Goal: Communication & Community: Answer question/provide support

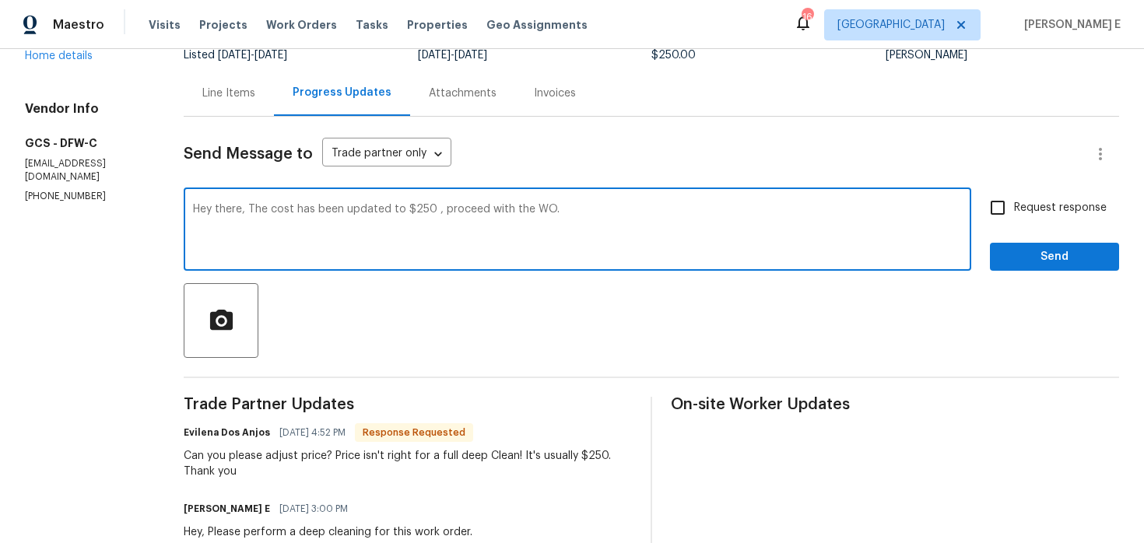
type textarea "Hey there, The cost has been updated to $250 , proceed with the WO."
click at [1012, 203] on input "Request response" at bounding box center [997, 207] width 33 height 33
checkbox input "true"
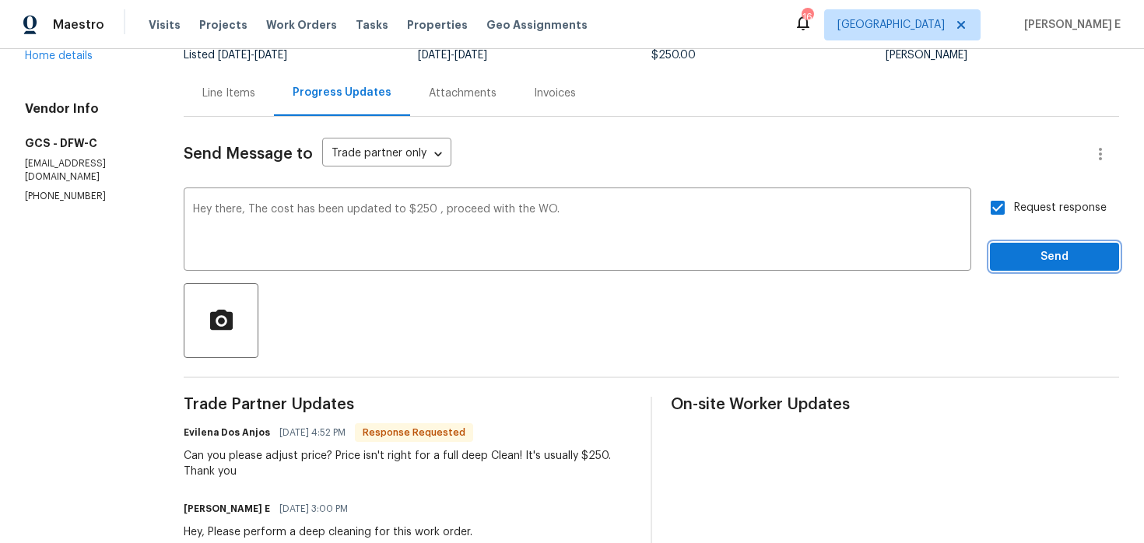
click at [1026, 268] on button "Send" at bounding box center [1054, 257] width 129 height 29
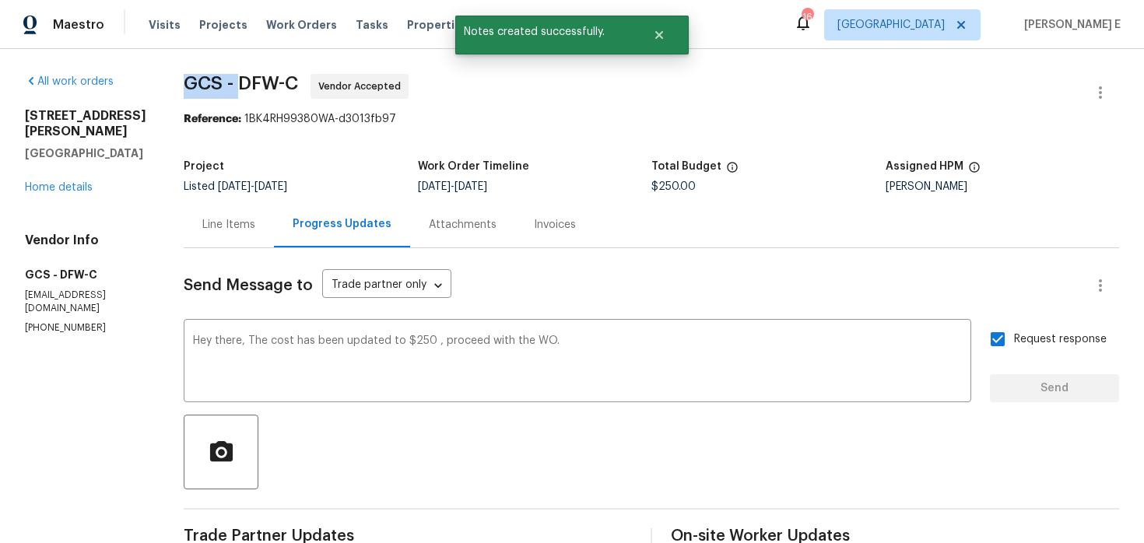
drag, startPoint x: 181, startPoint y: 81, endPoint x: 237, endPoint y: 84, distance: 56.1
click at [237, 84] on span "GCS - DFW-C" at bounding box center [241, 83] width 114 height 19
copy span "GCS -"
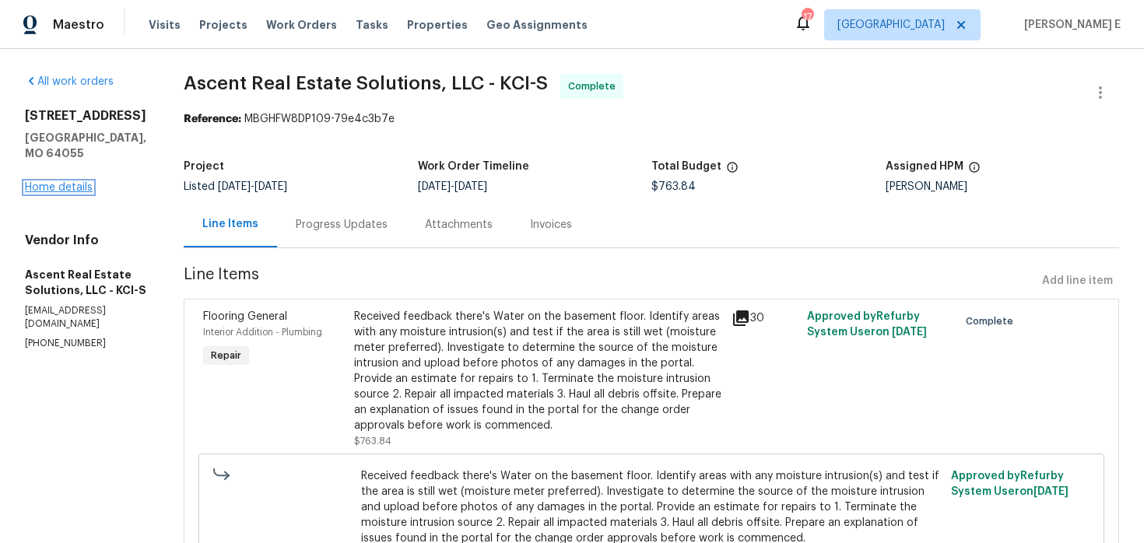
click at [65, 186] on link "Home details" at bounding box center [59, 187] width 68 height 11
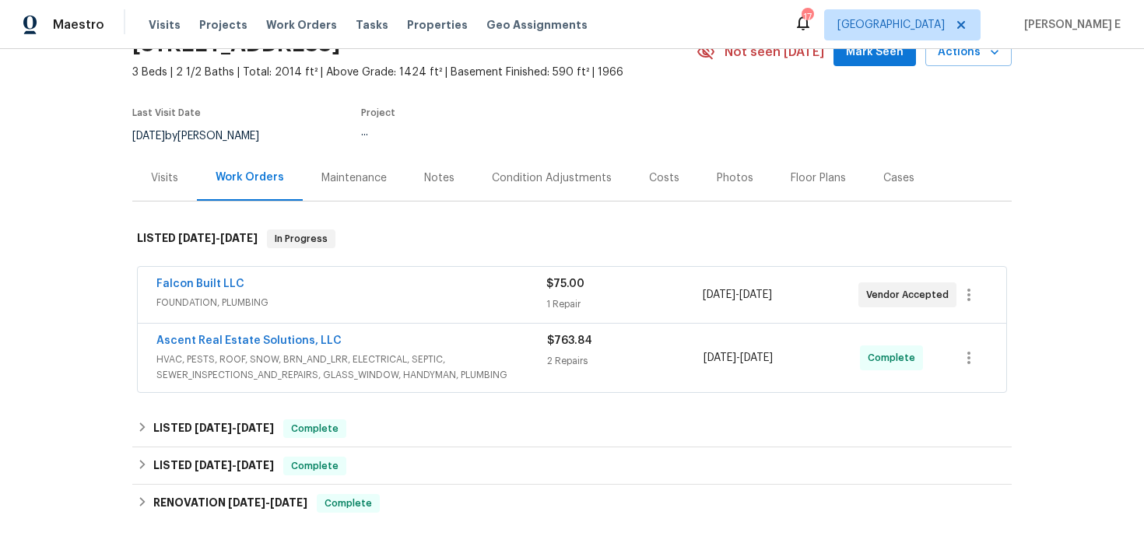
scroll to position [93, 0]
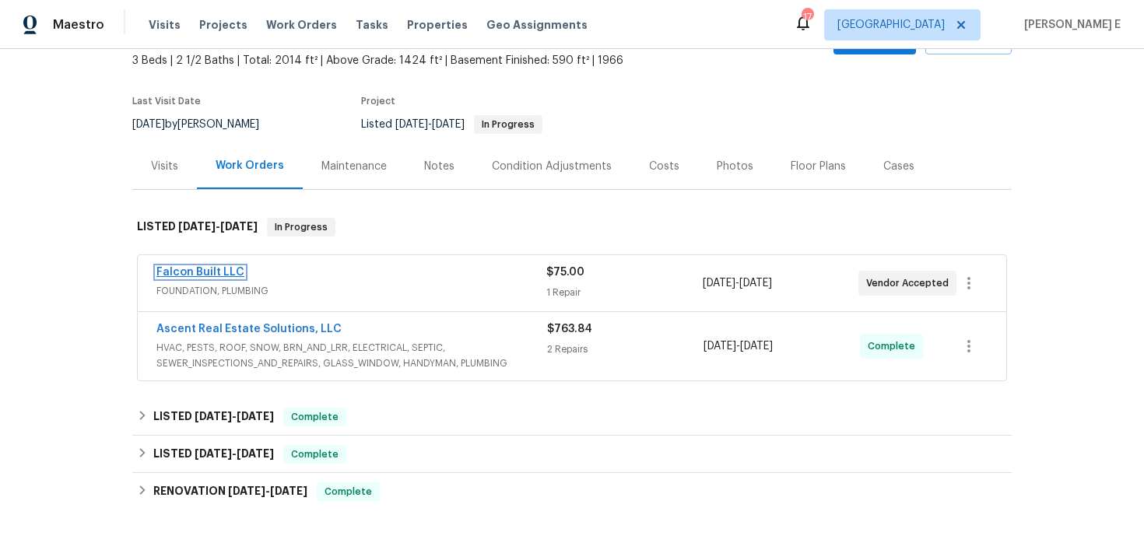
click at [205, 271] on link "Falcon Built LLC" at bounding box center [200, 272] width 88 height 11
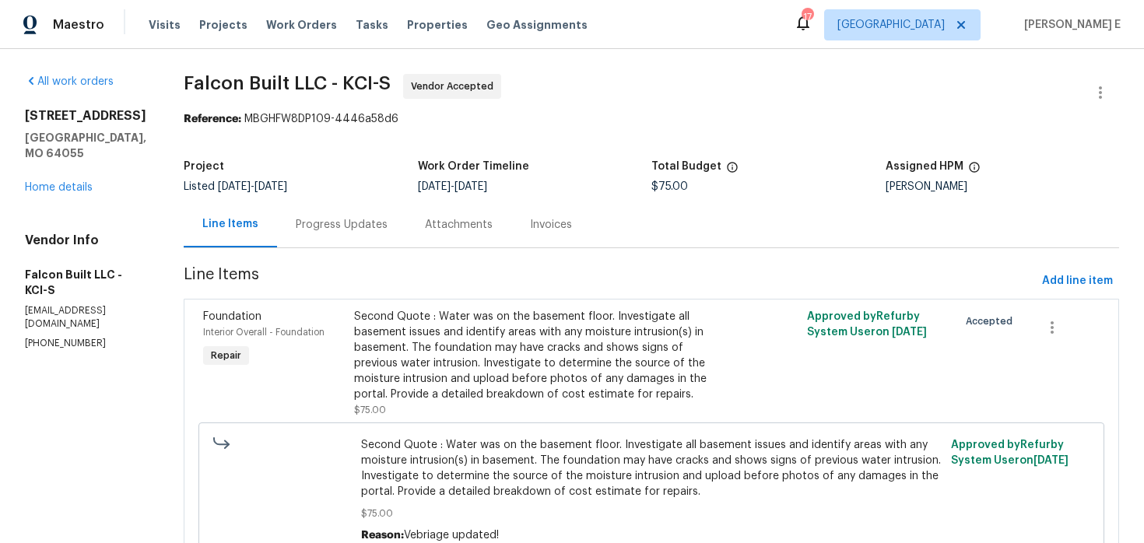
click at [405, 226] on div "Progress Updates" at bounding box center [341, 225] width 129 height 46
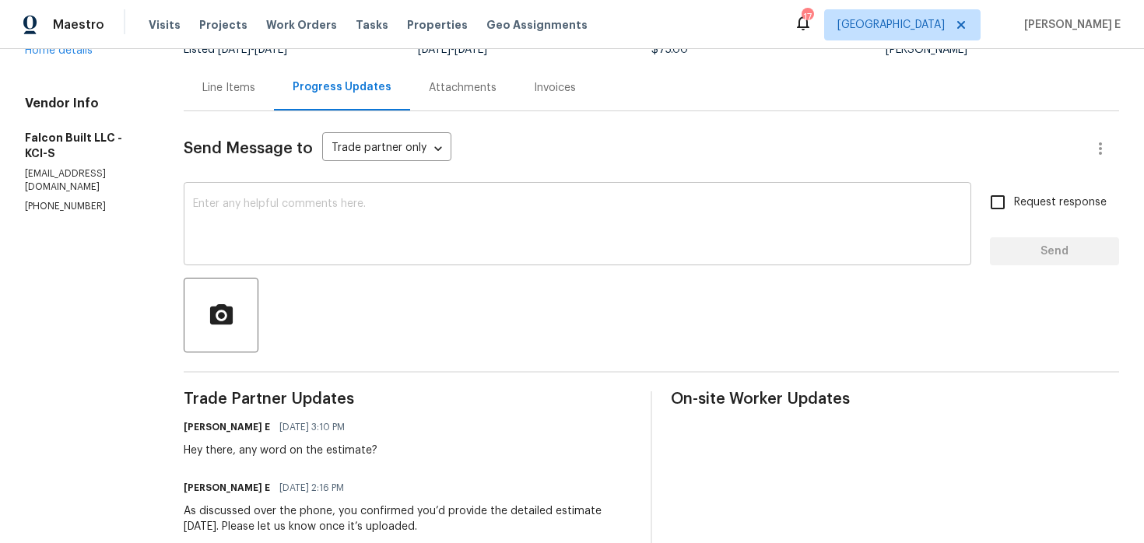
scroll to position [136, 0]
click at [426, 264] on div "x ​" at bounding box center [578, 226] width 788 height 79
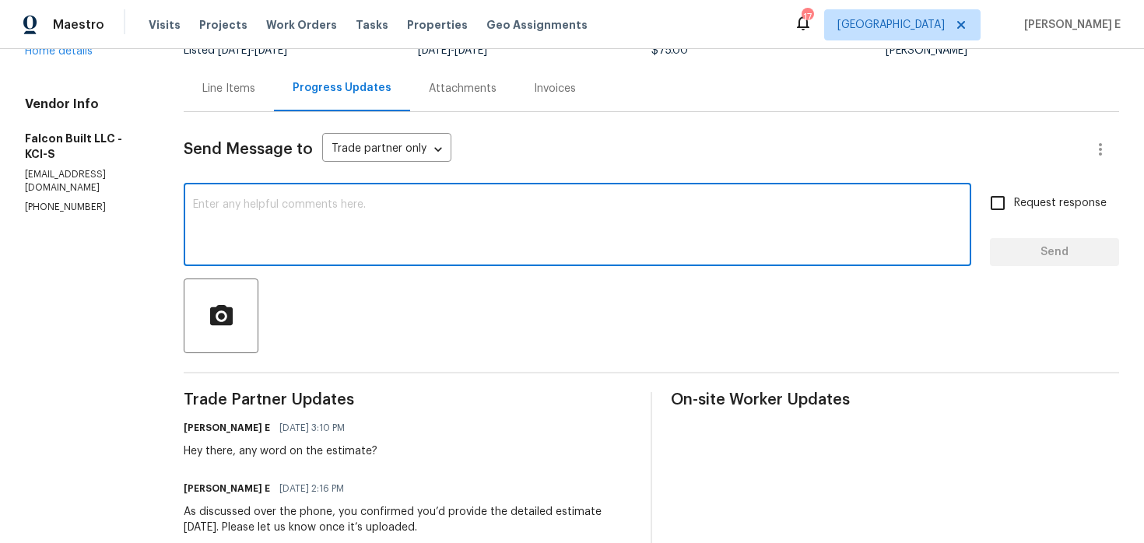
paste textarea "Circling back—any new info on this?"
type textarea "Circling back—any new info on this?"
click at [1031, 199] on span "Request response" at bounding box center [1060, 203] width 93 height 16
click at [1014, 199] on input "Request response" at bounding box center [997, 203] width 33 height 33
checkbox input "true"
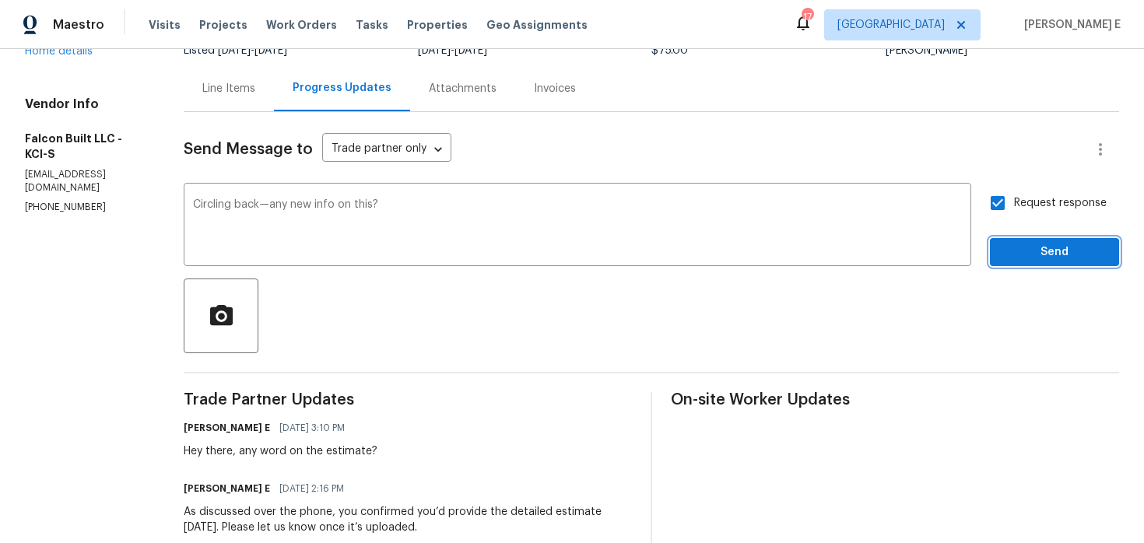
click at [1015, 244] on span "Send" at bounding box center [1054, 252] width 104 height 19
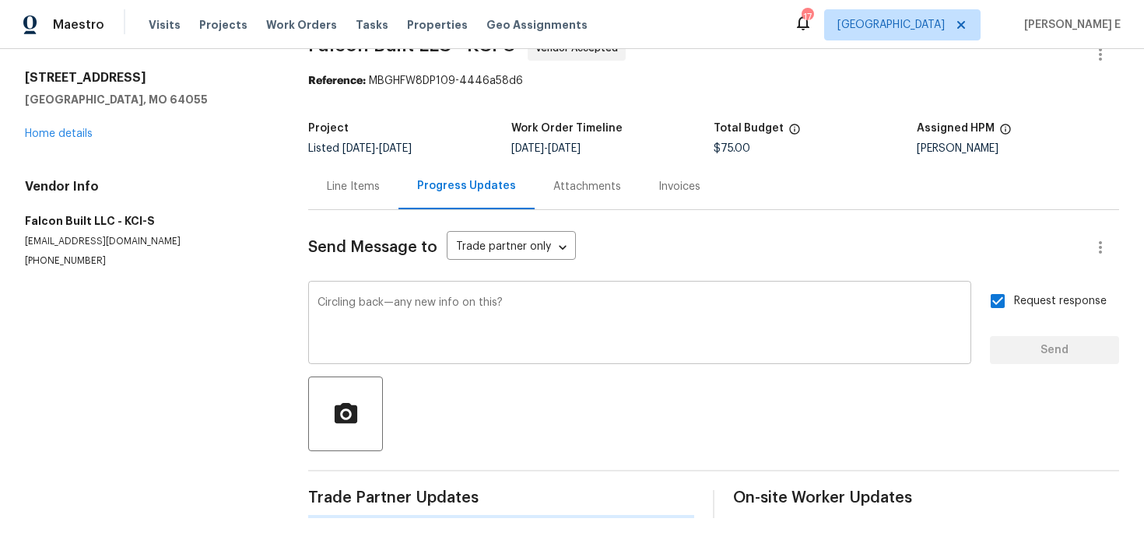
scroll to position [0, 0]
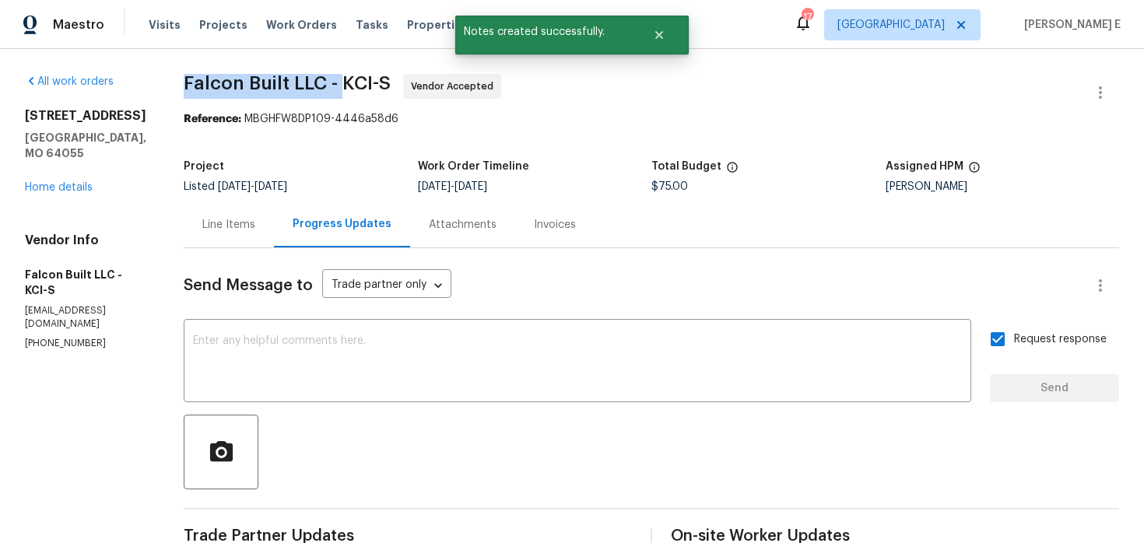
drag, startPoint x: 198, startPoint y: 84, endPoint x: 360, endPoint y: 88, distance: 161.9
copy span "Falcon Built LLC -"
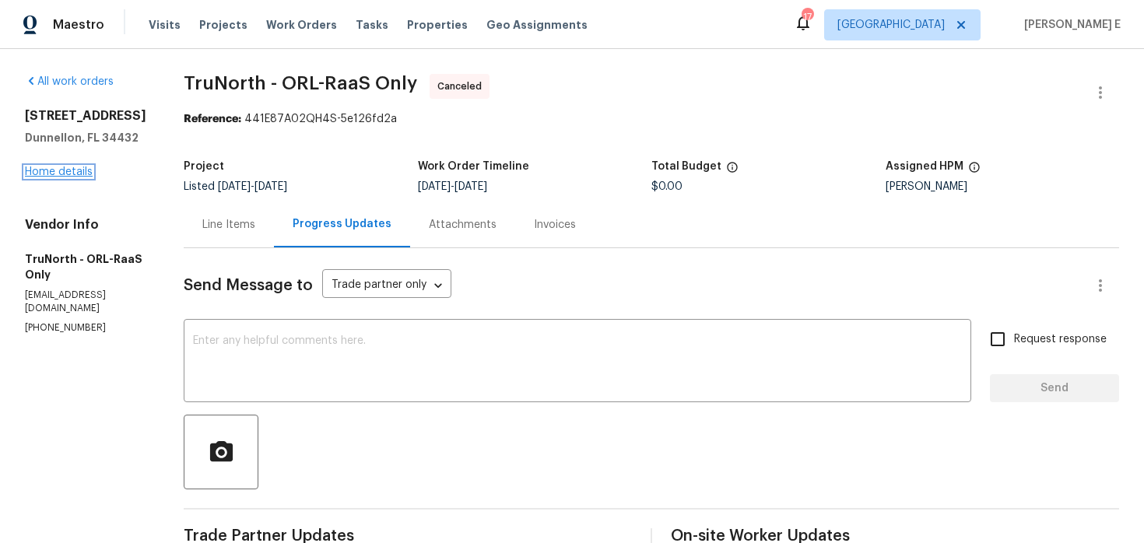
click at [82, 174] on link "Home details" at bounding box center [59, 172] width 68 height 11
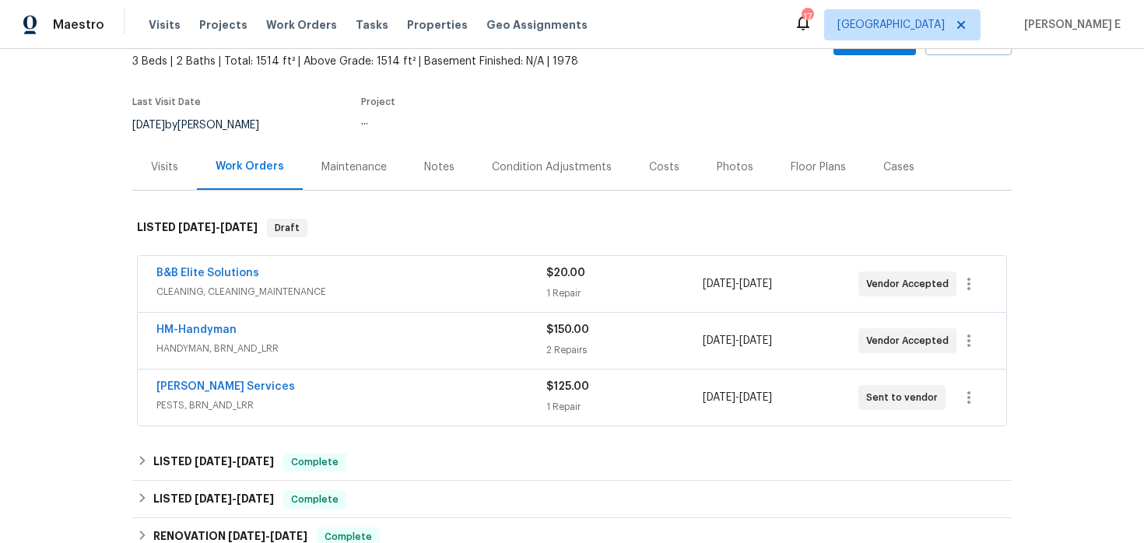
scroll to position [95, 0]
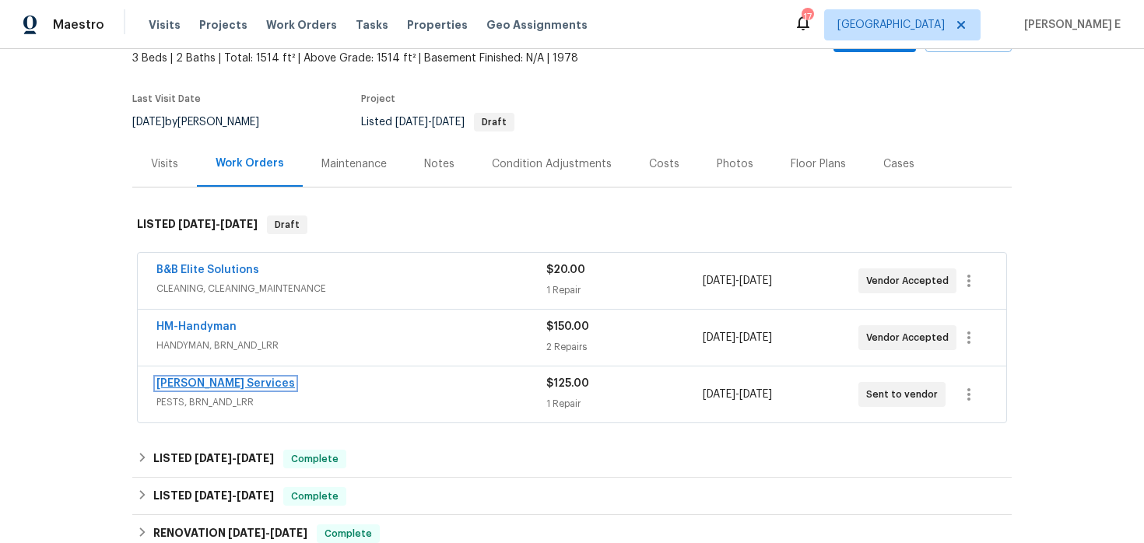
click at [214, 386] on link "Massey Services" at bounding box center [225, 383] width 139 height 11
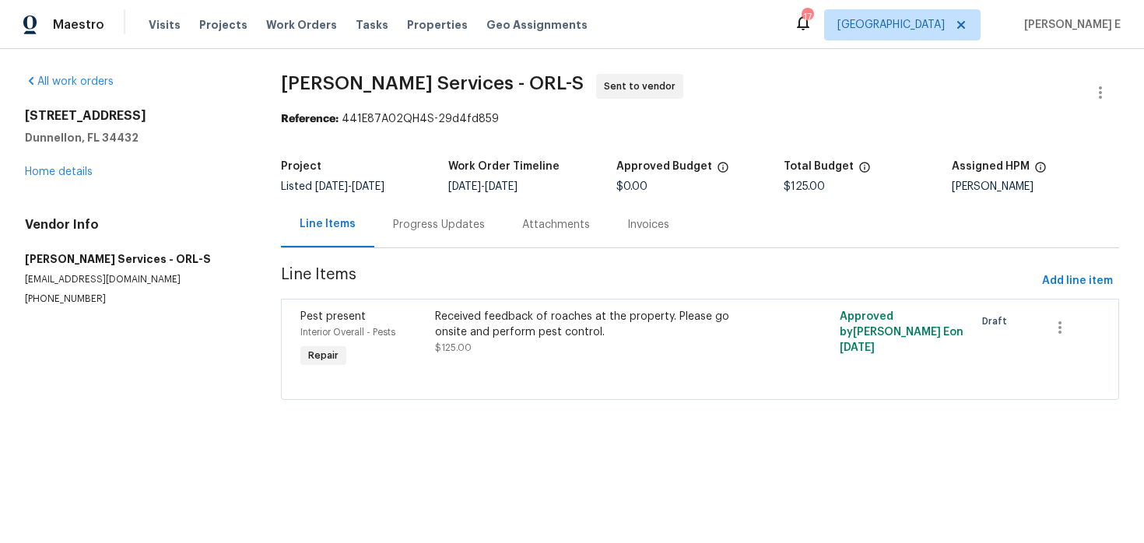
click at [432, 216] on div "Progress Updates" at bounding box center [438, 225] width 129 height 46
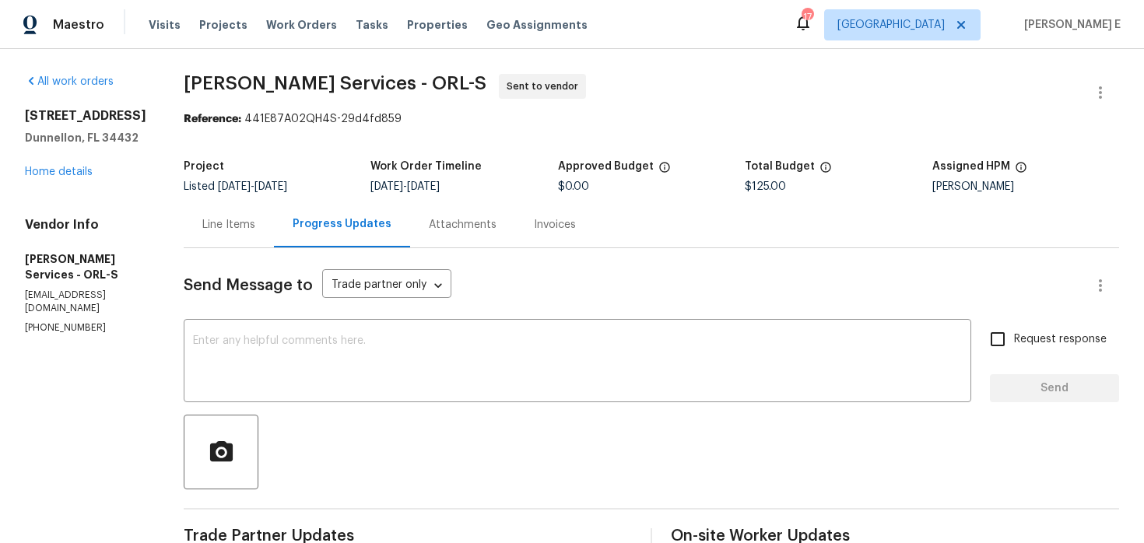
scroll to position [24, 0]
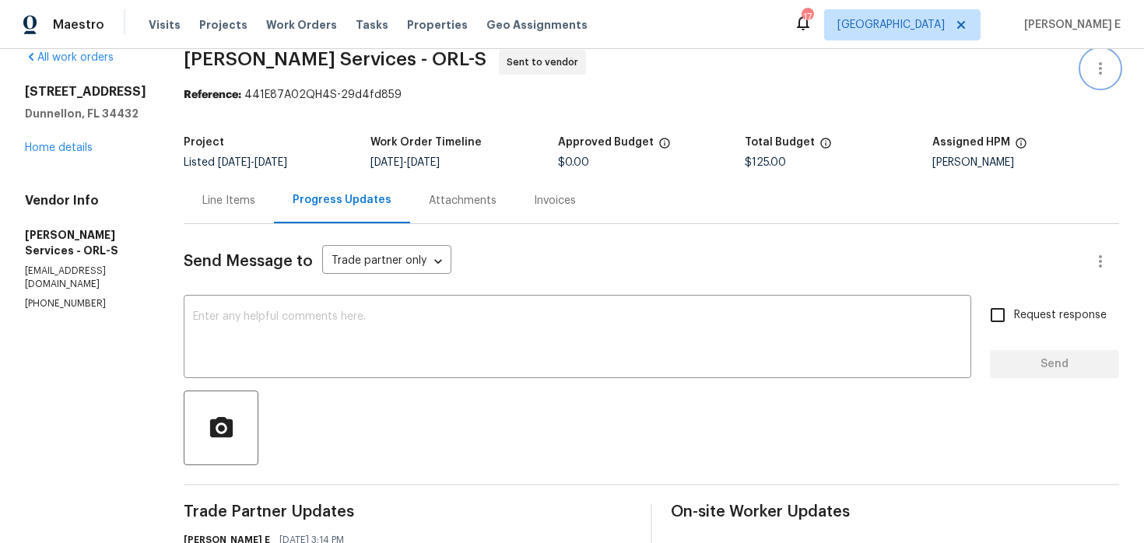
click at [1110, 58] on button "button" at bounding box center [1100, 68] width 37 height 37
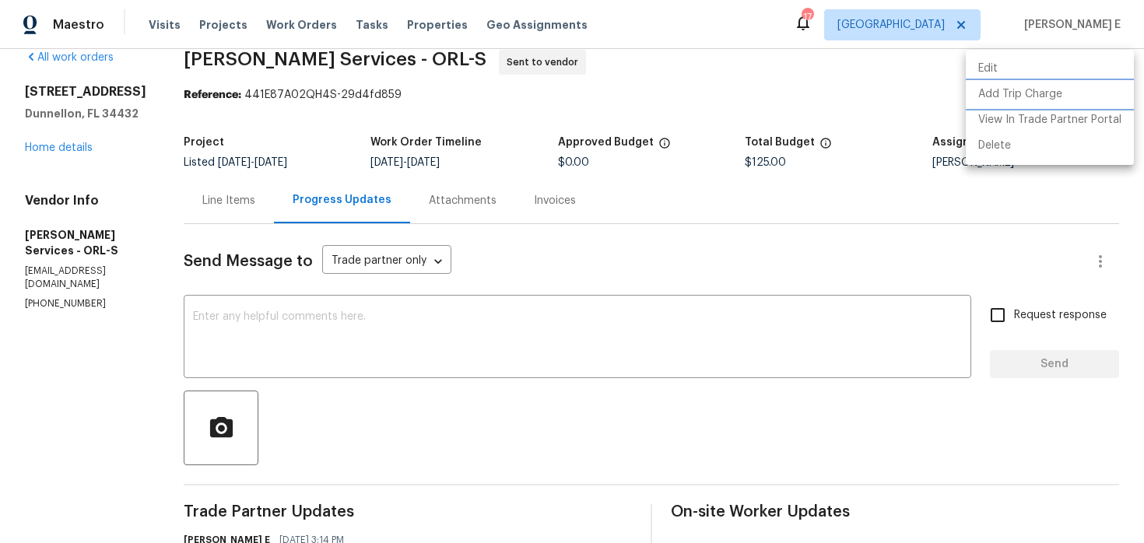
click at [1016, 82] on li "Add Trip Charge" at bounding box center [1050, 95] width 168 height 26
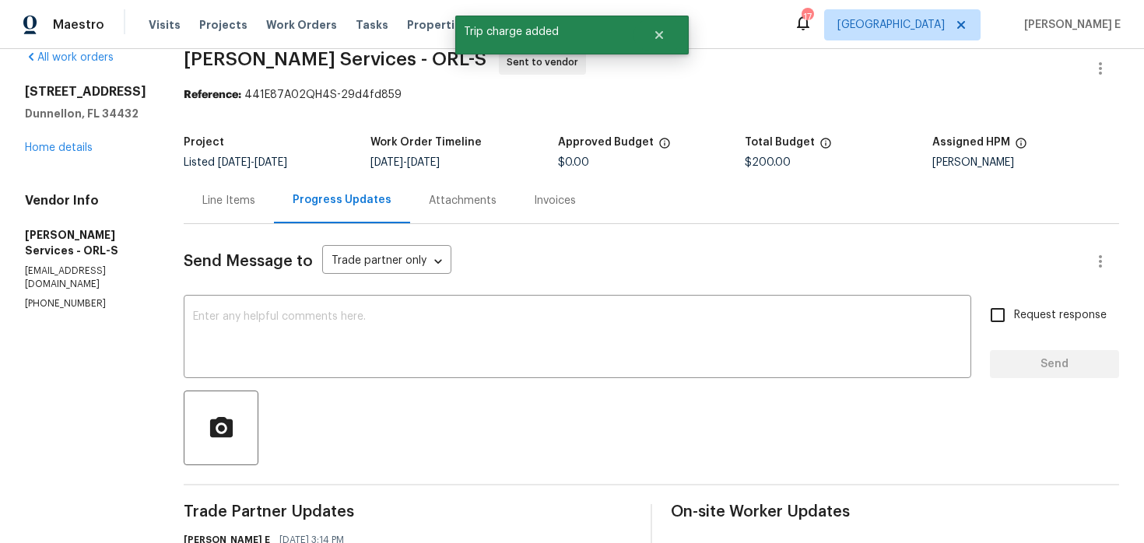
click at [274, 198] on div "Line Items" at bounding box center [229, 200] width 90 height 46
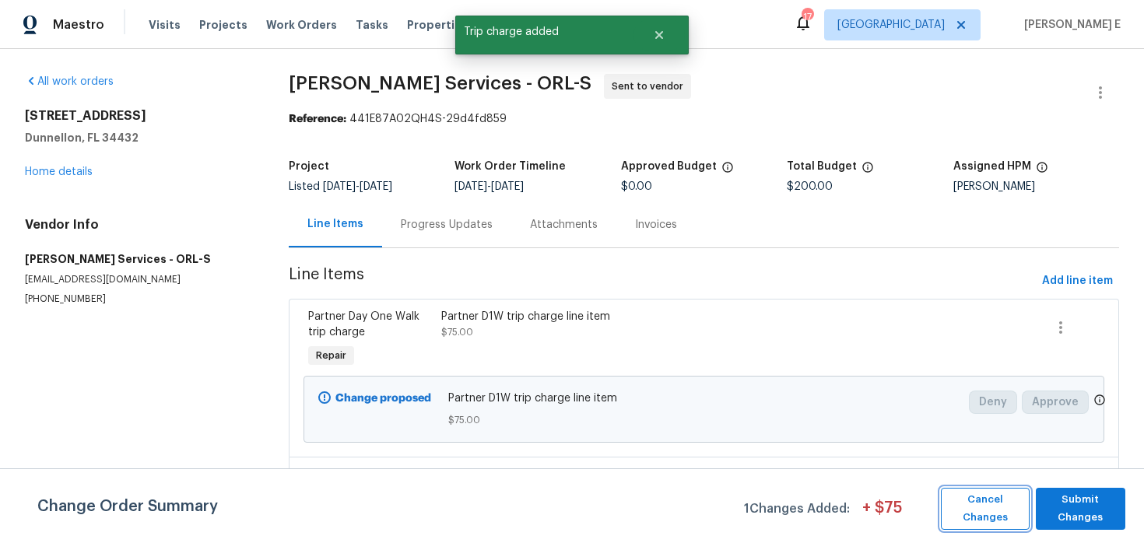
click at [988, 522] on span "Cancel Changes" at bounding box center [985, 509] width 73 height 36
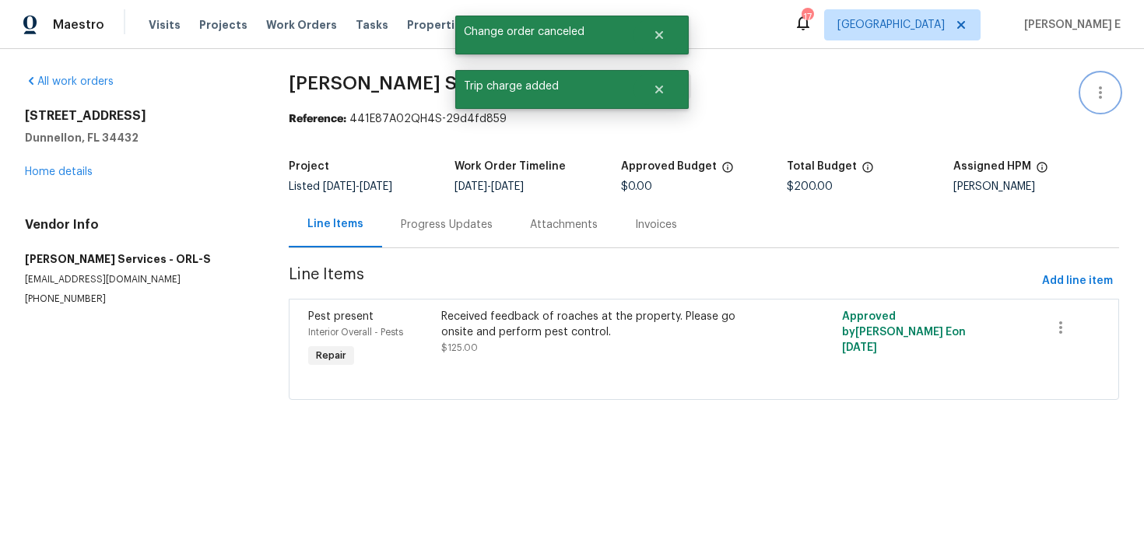
click at [1100, 84] on icon "button" at bounding box center [1100, 92] width 19 height 19
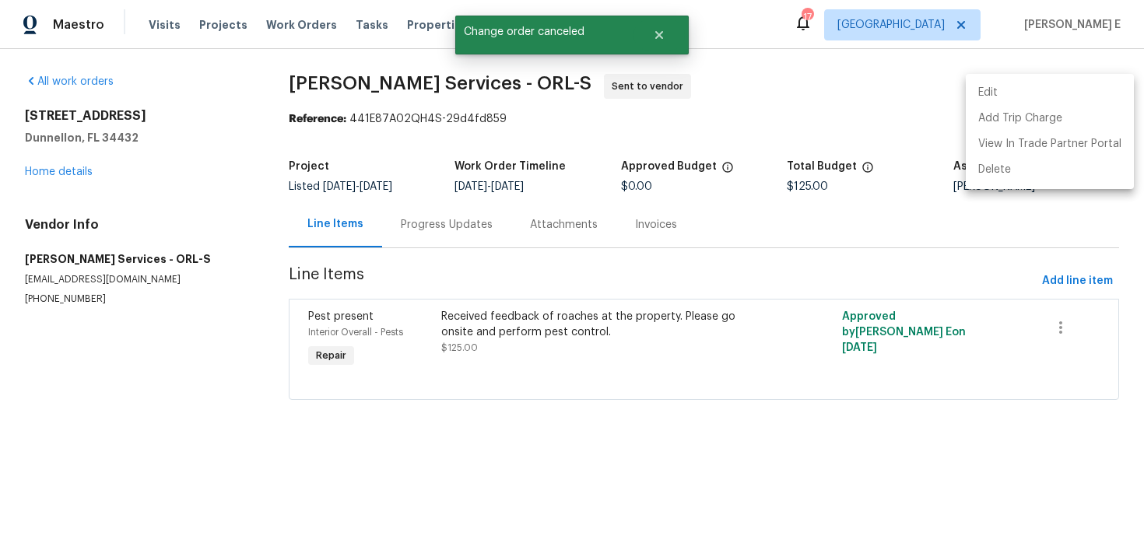
click at [981, 93] on li "Edit" at bounding box center [1050, 93] width 168 height 26
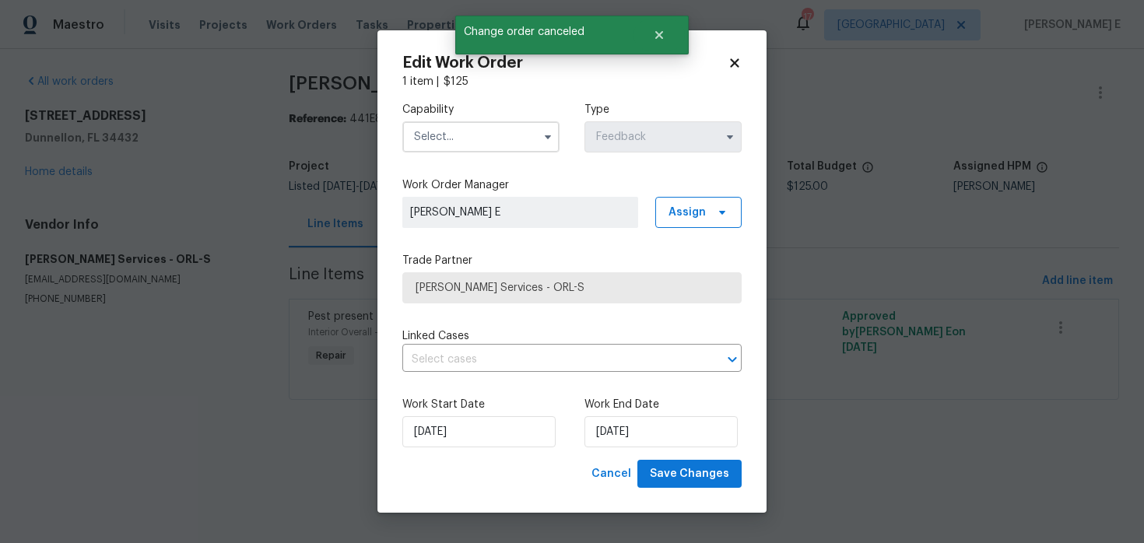
click at [500, 146] on input "text" at bounding box center [480, 136] width 157 height 31
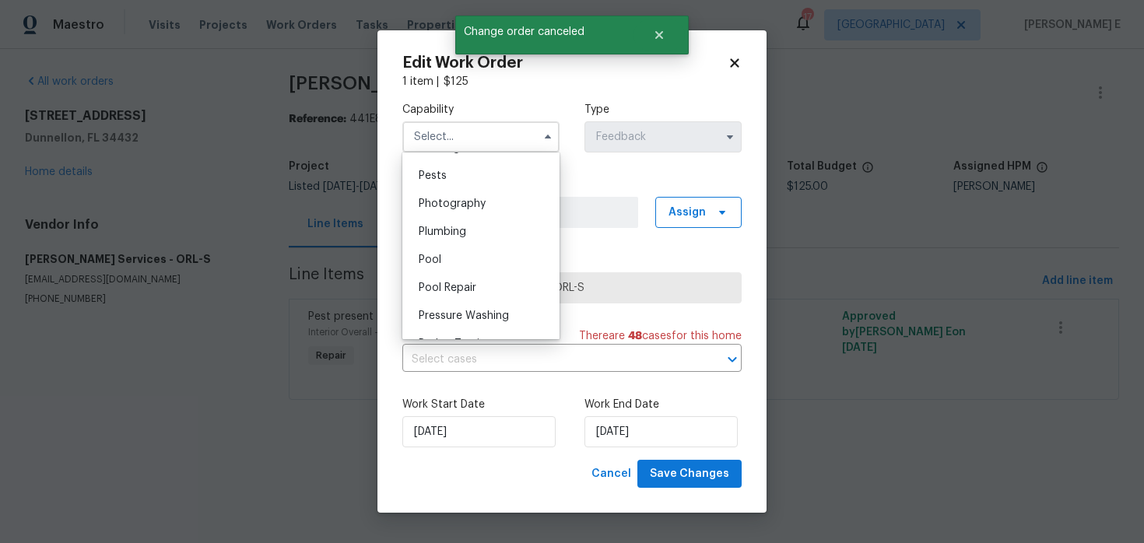
scroll to position [1321, 0]
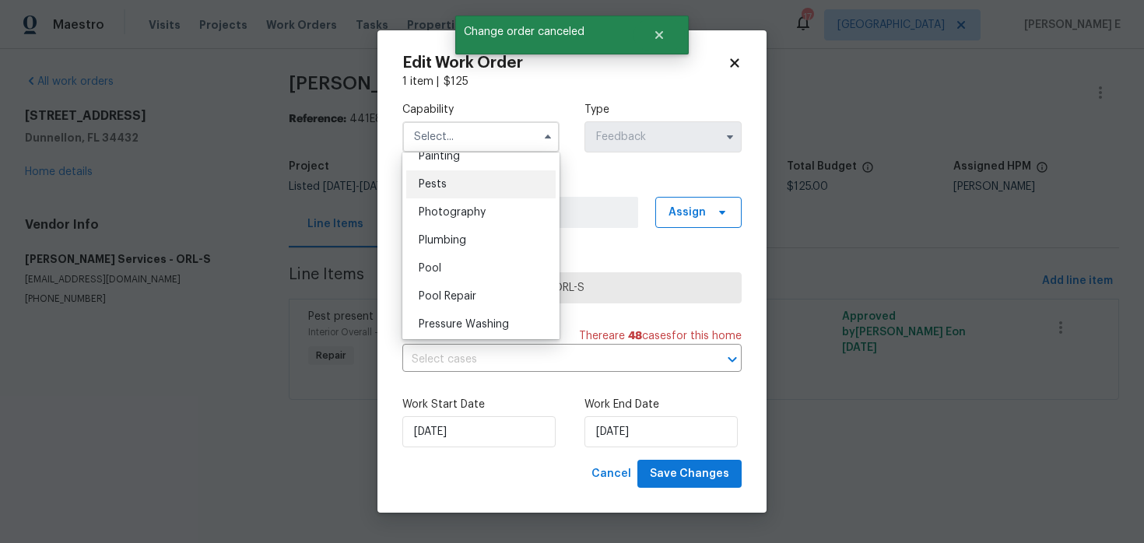
click at [503, 184] on div "Pests" at bounding box center [480, 184] width 149 height 28
type input "Pests"
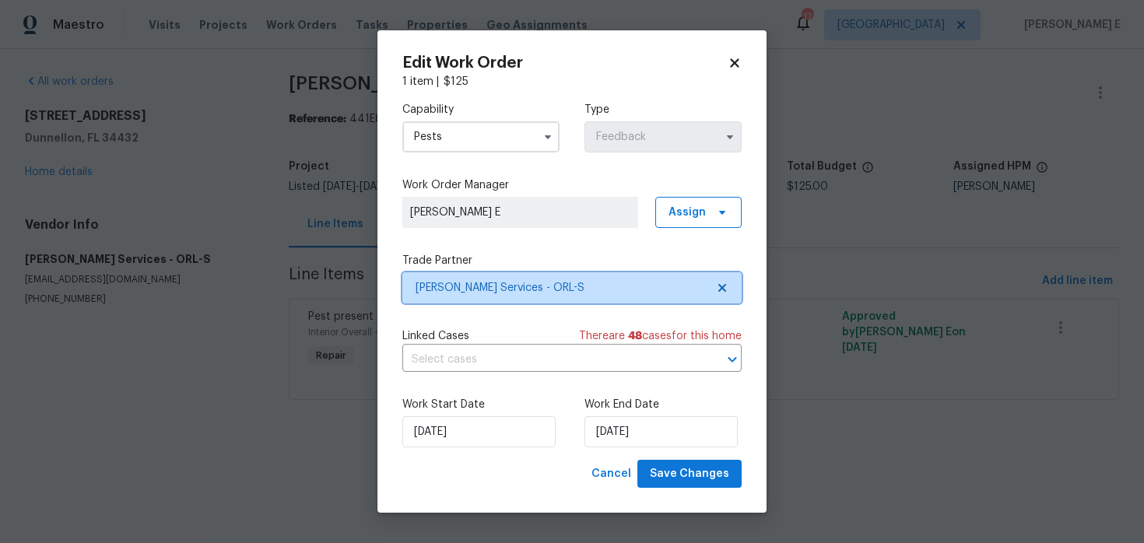
click at [467, 299] on span "Massey Services - ORL-S" at bounding box center [571, 287] width 339 height 31
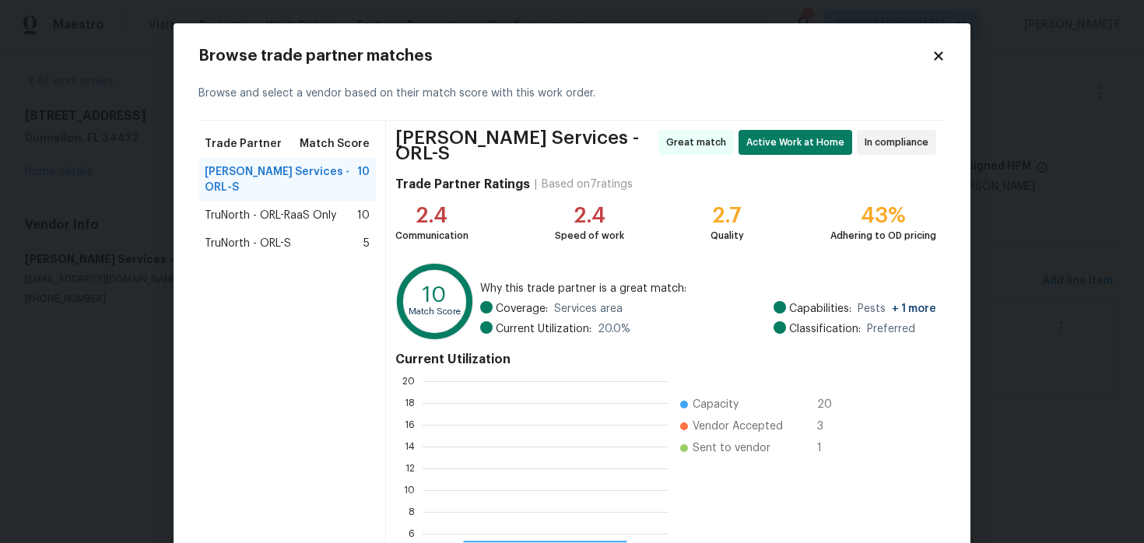
scroll to position [218, 245]
click at [931, 59] on icon at bounding box center [938, 56] width 14 height 14
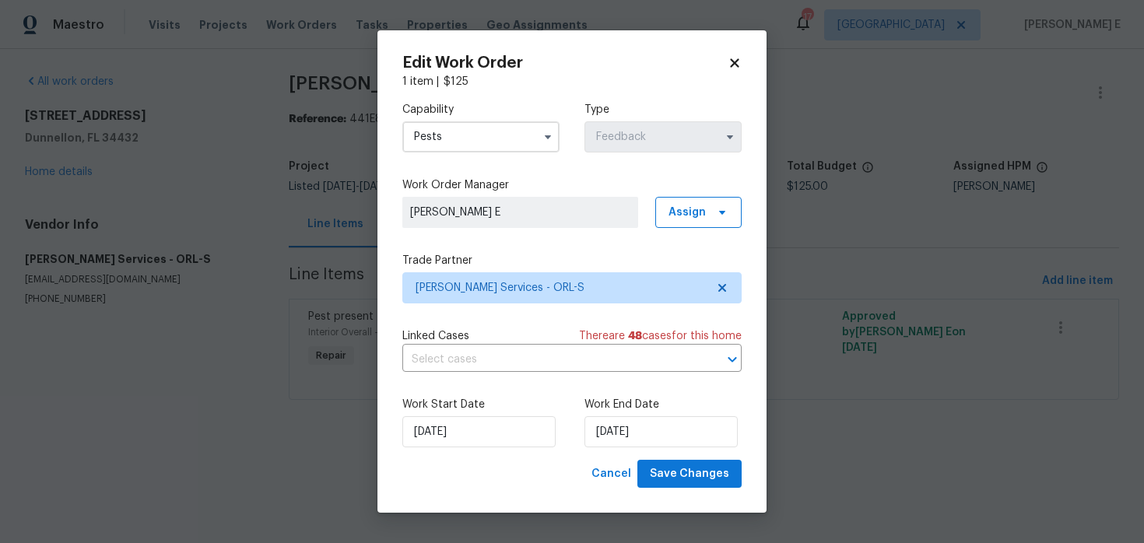
click at [829, 288] on body "Maestro Visits Projects Work Orders Tasks Properties Geo Assignments 17 Nashvil…" at bounding box center [572, 222] width 1144 height 444
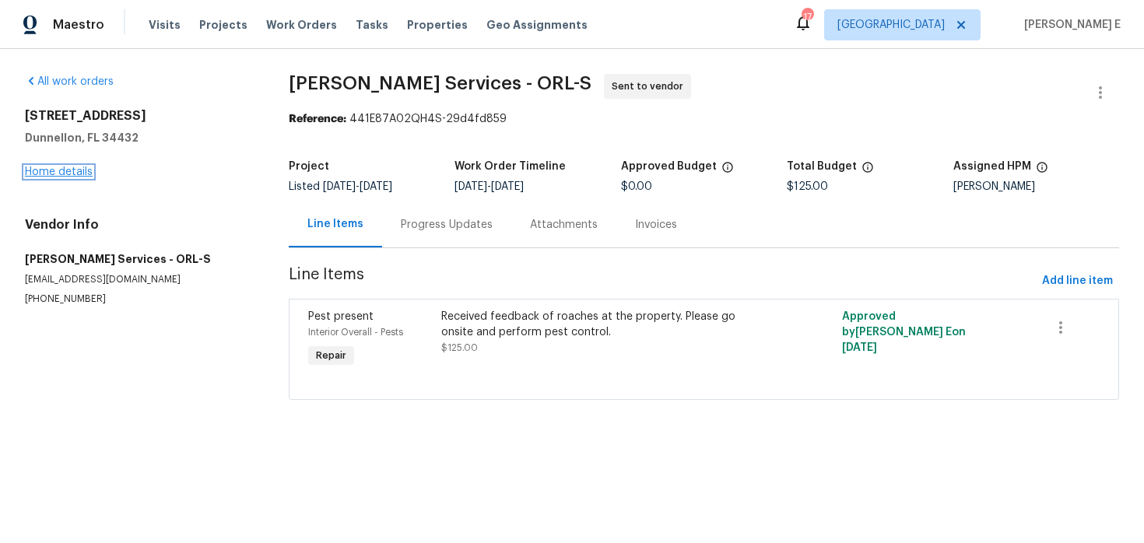
click at [84, 171] on link "Home details" at bounding box center [59, 172] width 68 height 11
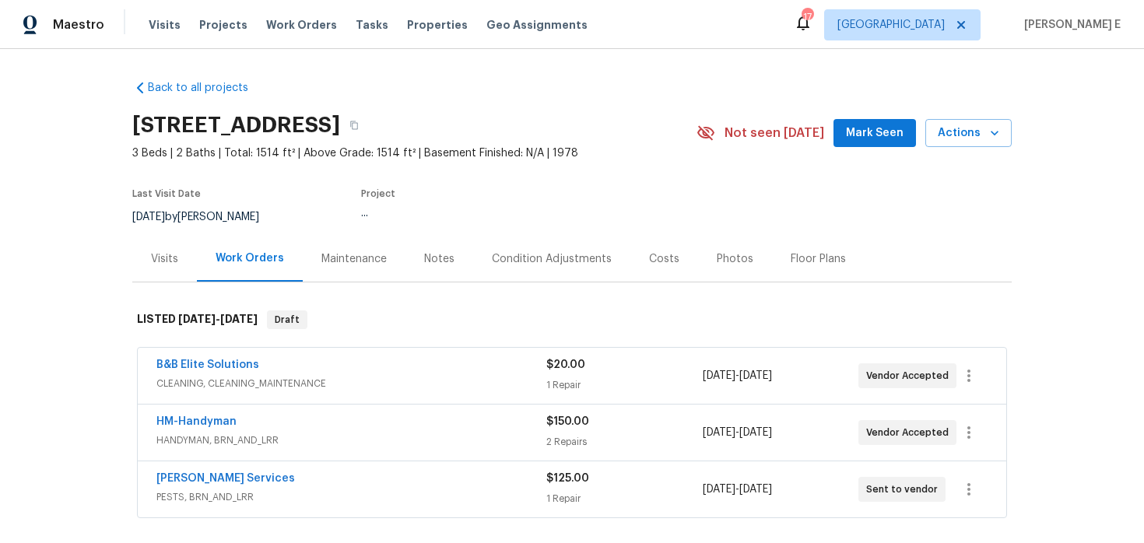
scroll to position [71, 0]
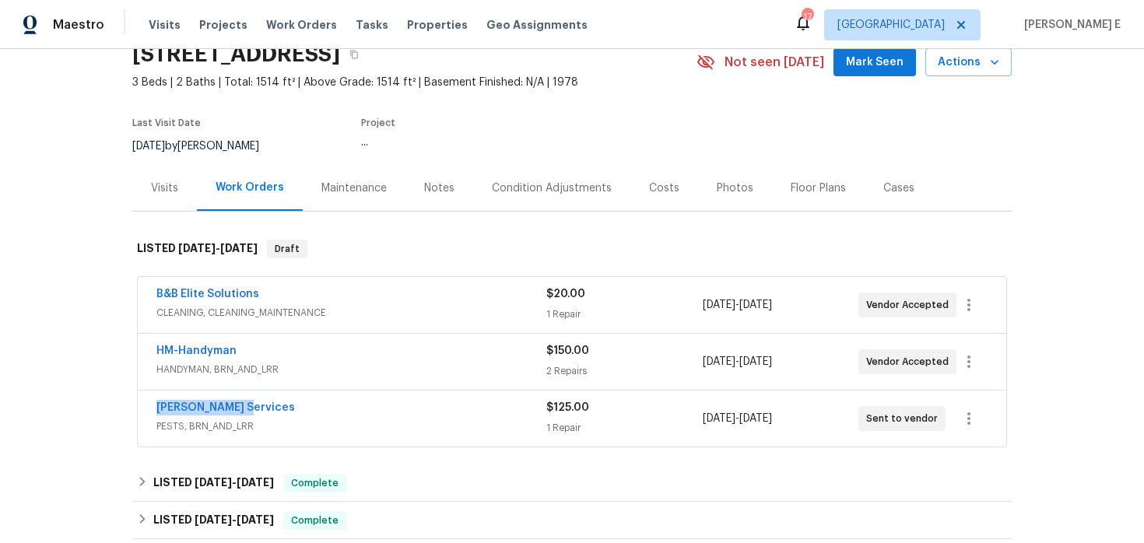
drag, startPoint x: 142, startPoint y: 410, endPoint x: 273, endPoint y: 410, distance: 130.7
click at [273, 410] on div "Massey Services PESTS, BRN_AND_LRR $125.00 1 Repair 8/8/2025 - 8/12/2025 Sent t…" at bounding box center [572, 419] width 868 height 56
copy link "Massey Services"
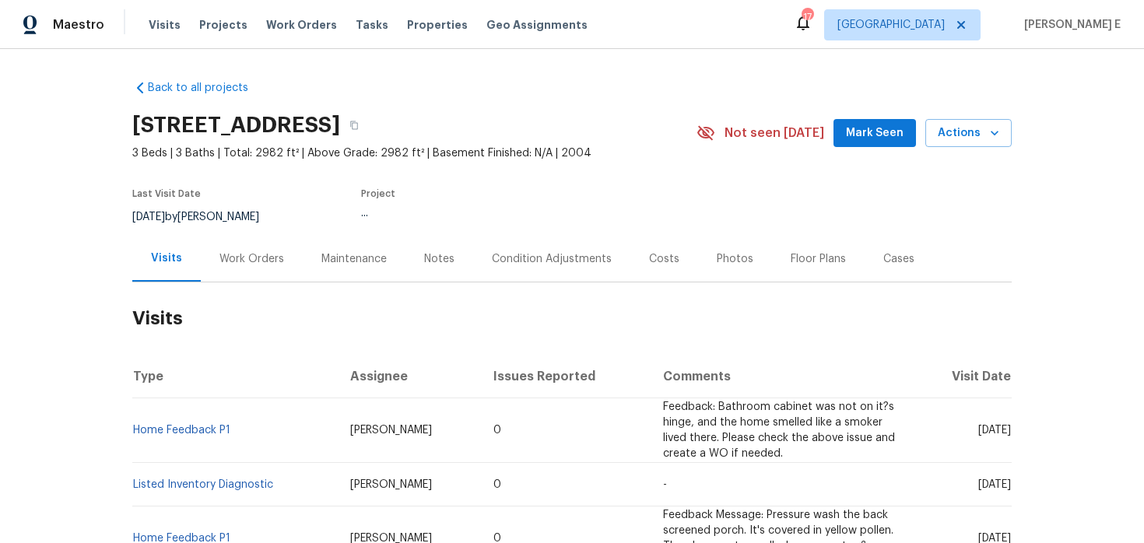
click at [272, 261] on div "Work Orders" at bounding box center [251, 259] width 65 height 16
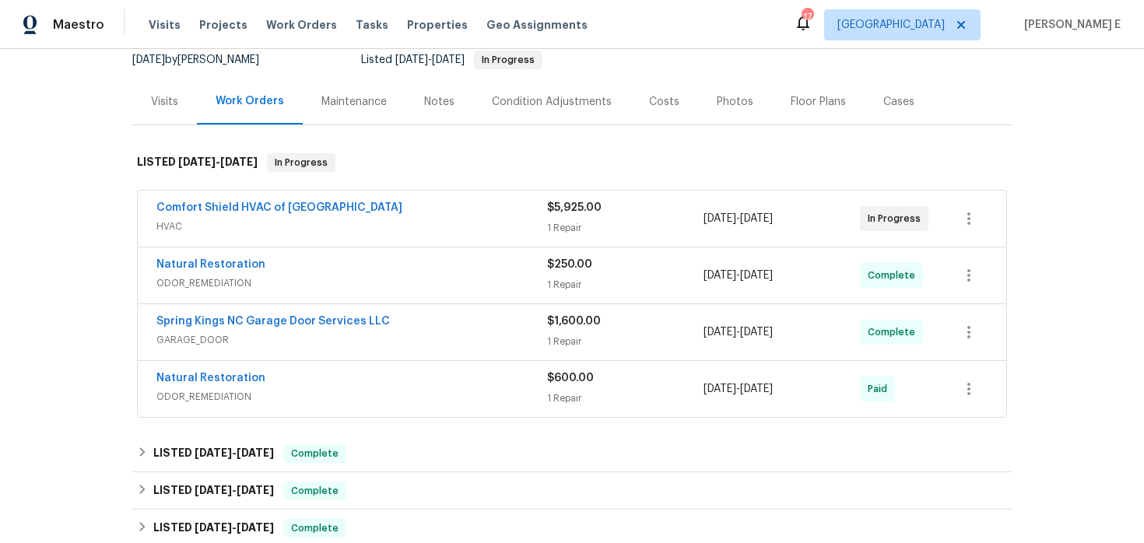
scroll to position [159, 0]
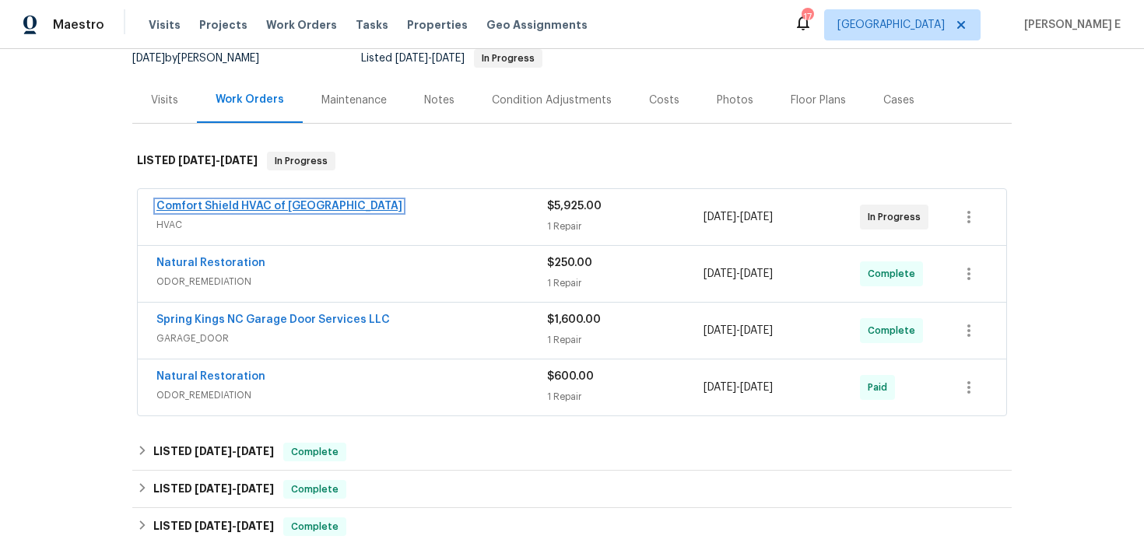
click at [274, 210] on link "Comfort Shield HVAC of NC" at bounding box center [279, 206] width 246 height 11
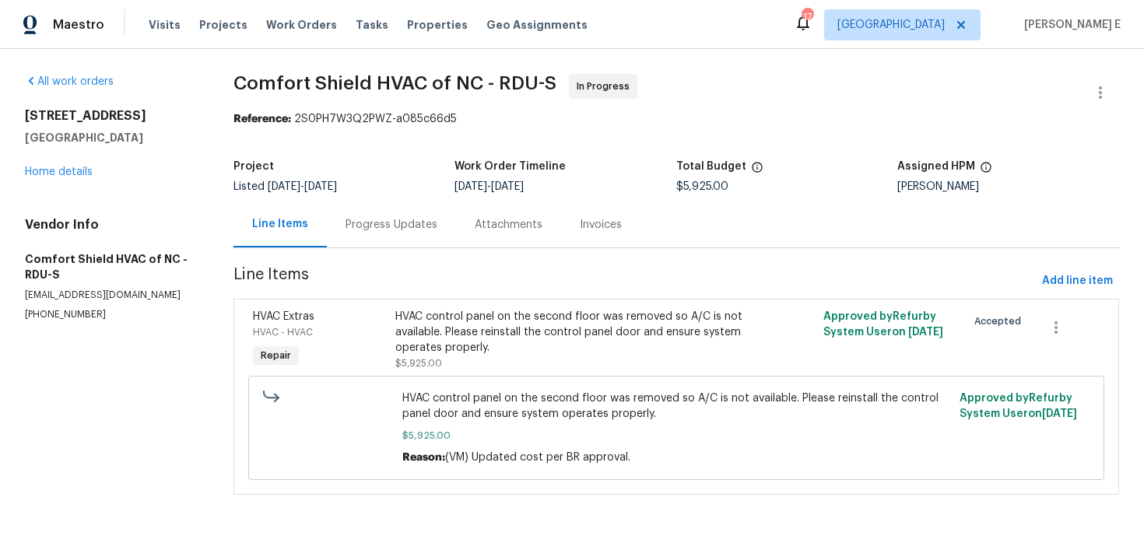
click at [410, 226] on div "Progress Updates" at bounding box center [392, 225] width 92 height 16
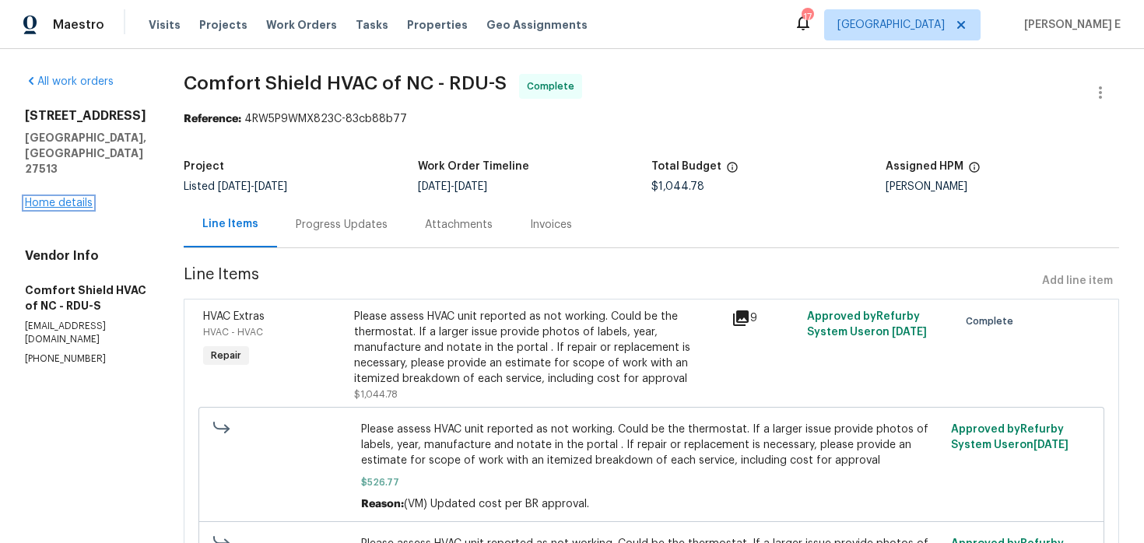
click at [58, 198] on link "Home details" at bounding box center [59, 203] width 68 height 11
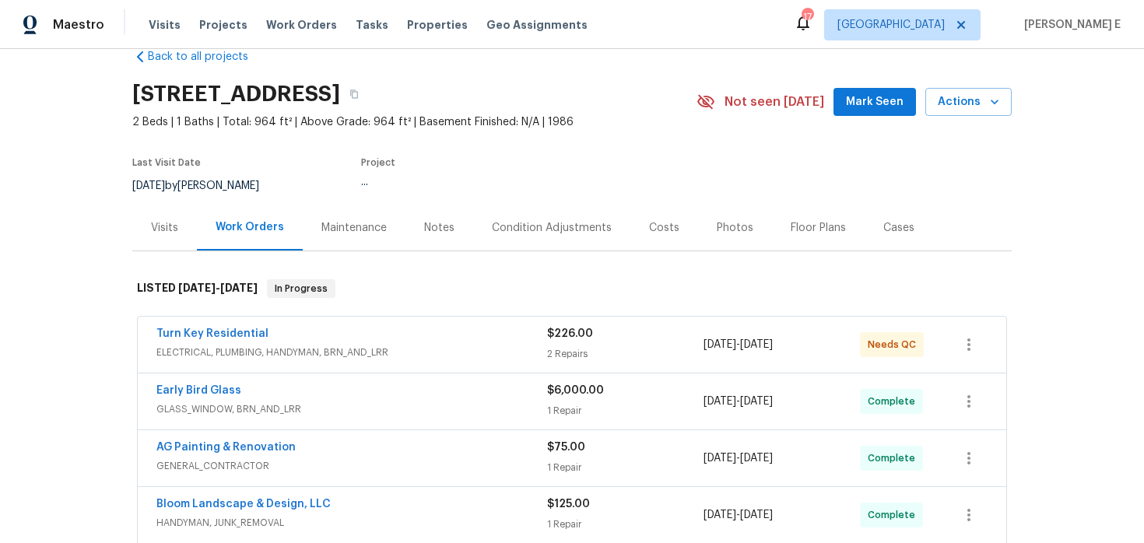
scroll to position [33, 0]
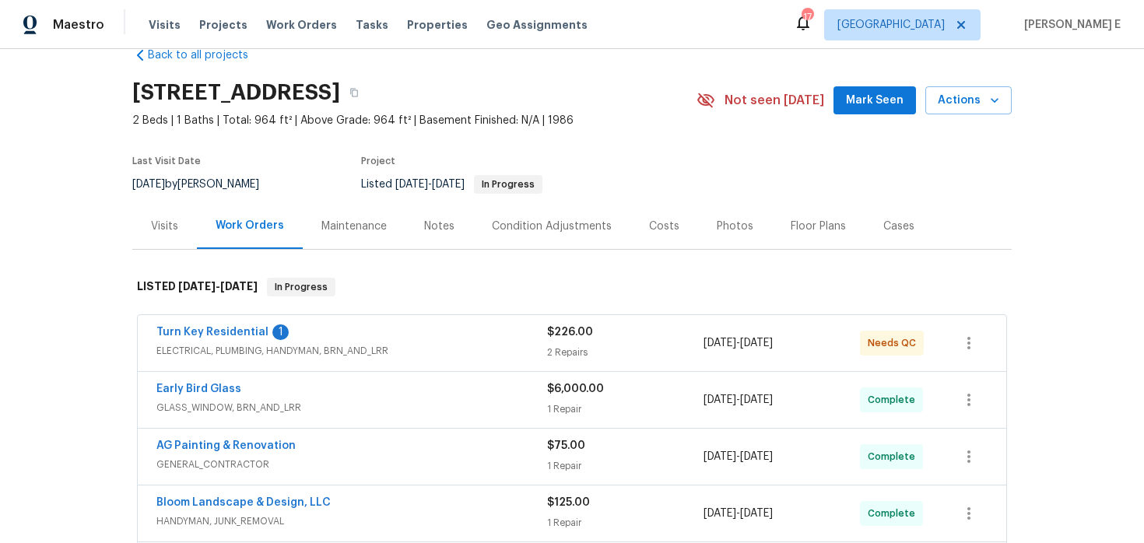
click at [239, 338] on span "Turn Key Residential" at bounding box center [212, 332] width 112 height 16
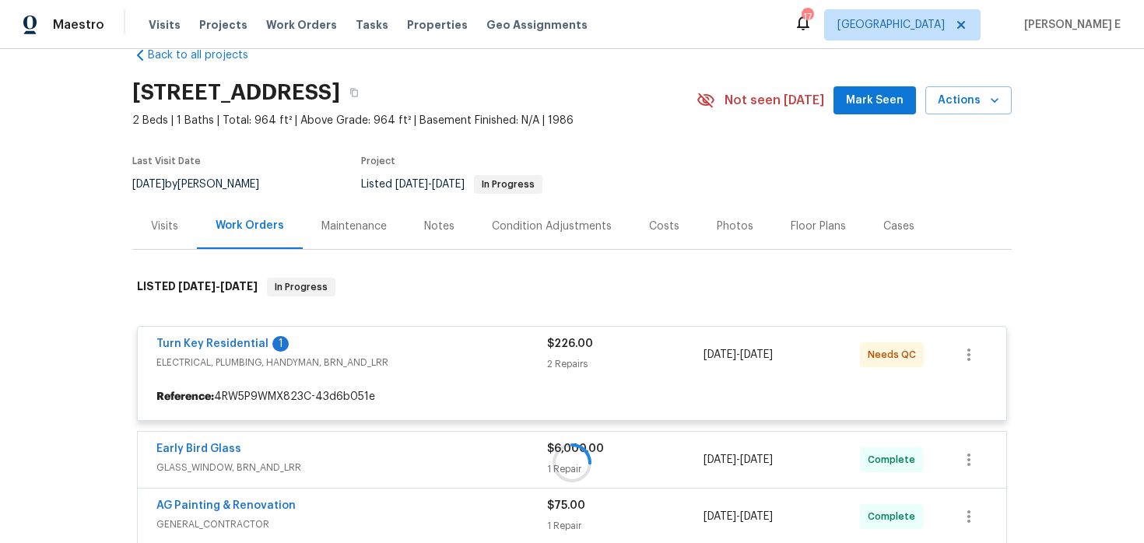
click at [233, 343] on div at bounding box center [571, 463] width 879 height 402
click at [233, 341] on div at bounding box center [571, 463] width 879 height 402
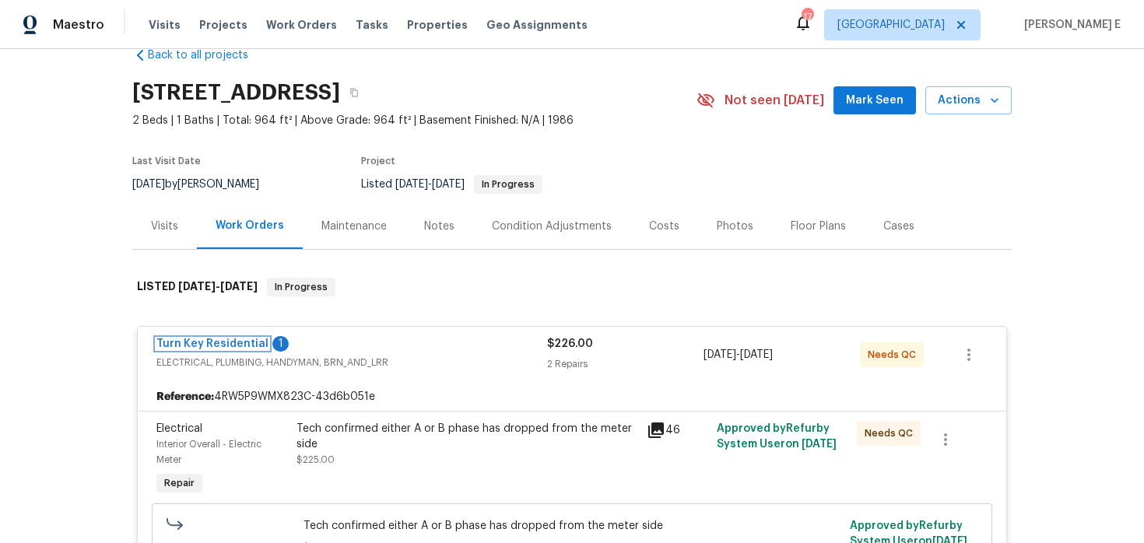
click at [233, 341] on link "Turn Key Residential" at bounding box center [212, 344] width 112 height 11
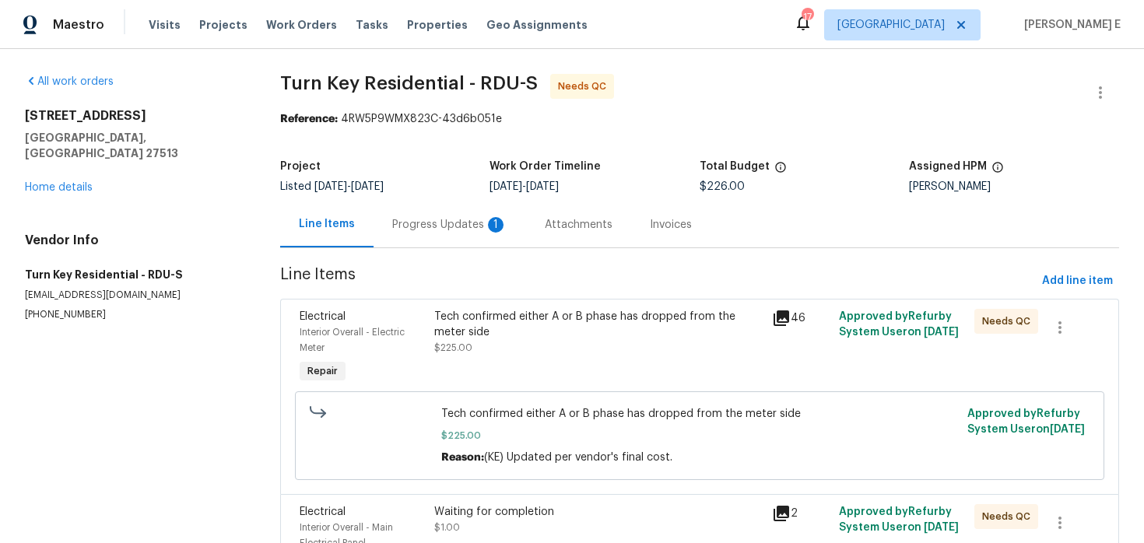
click at [397, 219] on div "Progress Updates 1" at bounding box center [449, 225] width 115 height 16
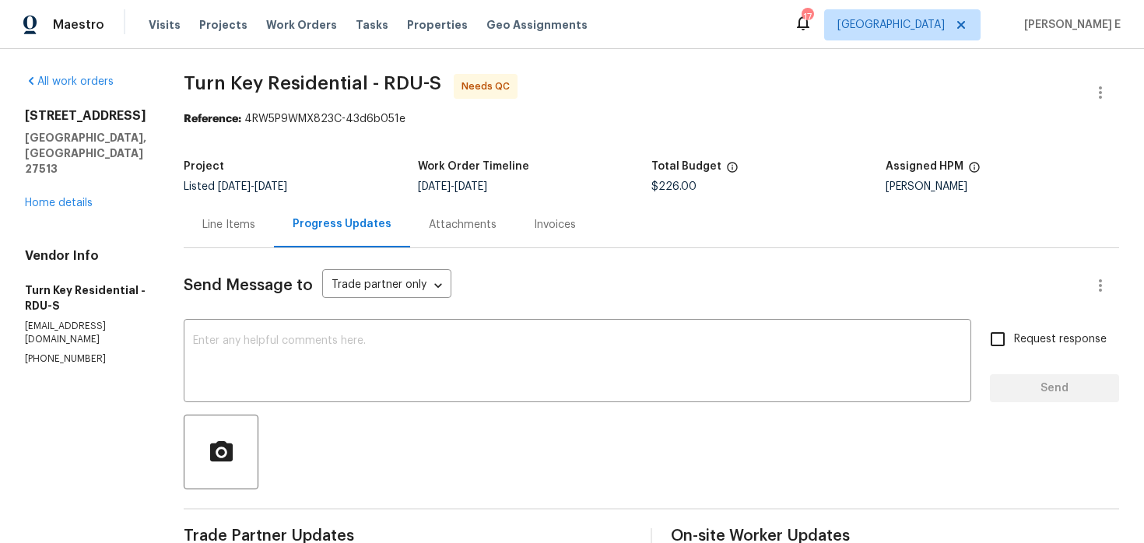
click at [260, 237] on div "Line Items" at bounding box center [229, 225] width 90 height 46
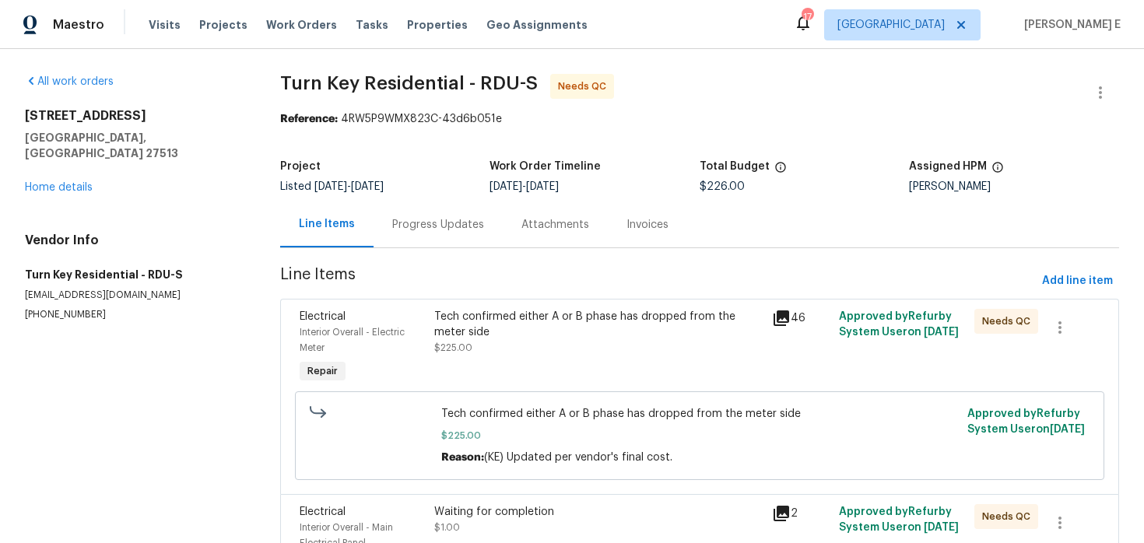
scroll to position [113, 0]
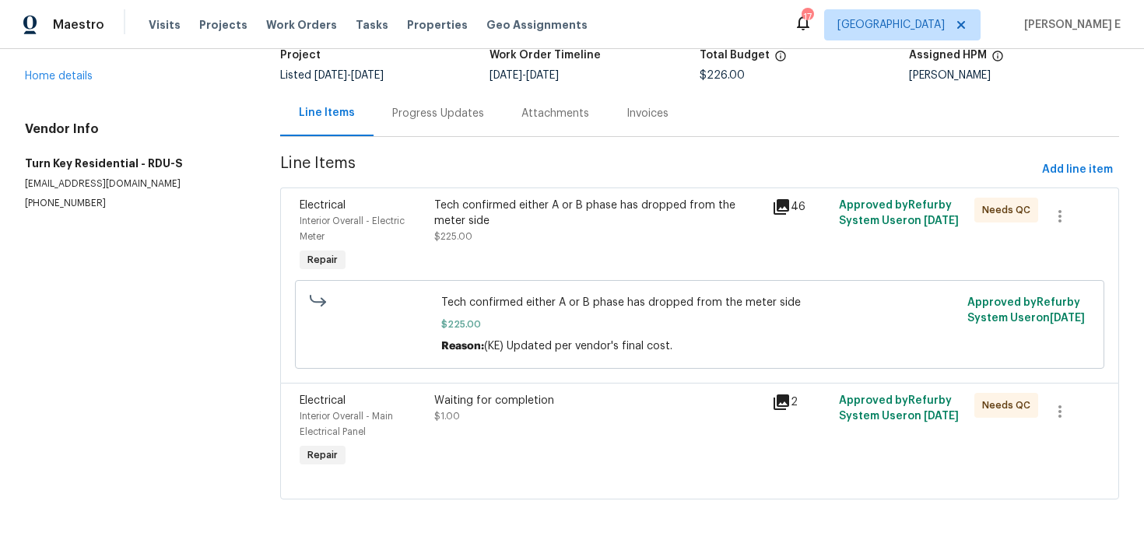
click at [477, 391] on div "Waiting for completion $1.00" at bounding box center [598, 431] width 337 height 87
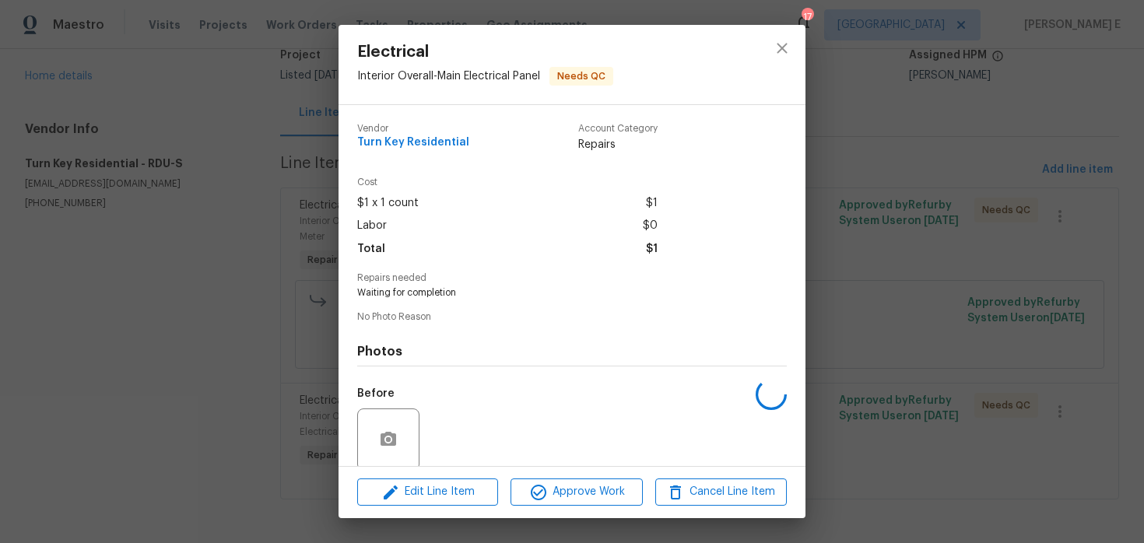
scroll to position [121, 0]
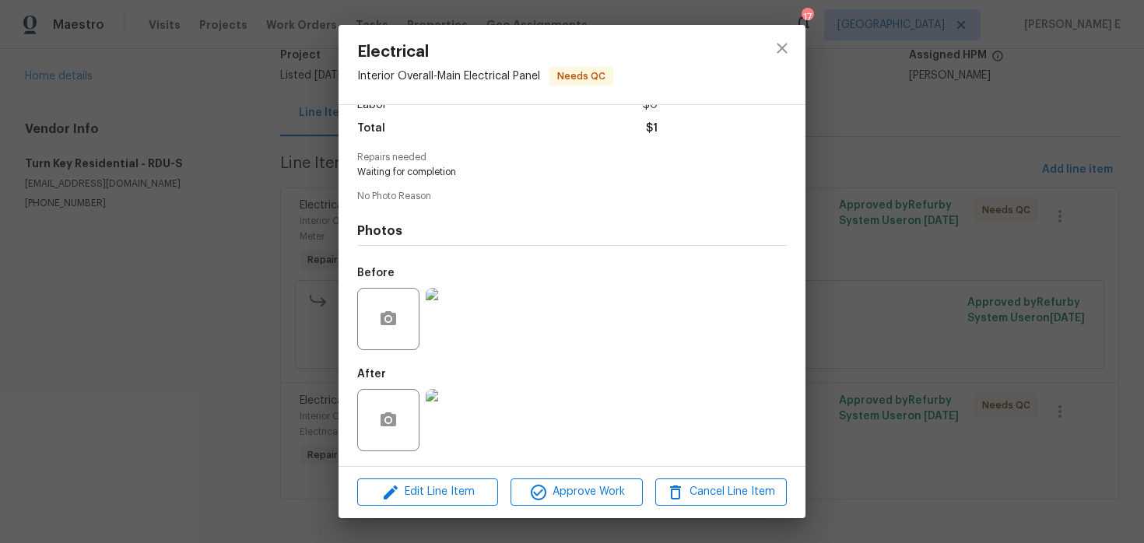
click at [440, 328] on img at bounding box center [457, 319] width 62 height 62
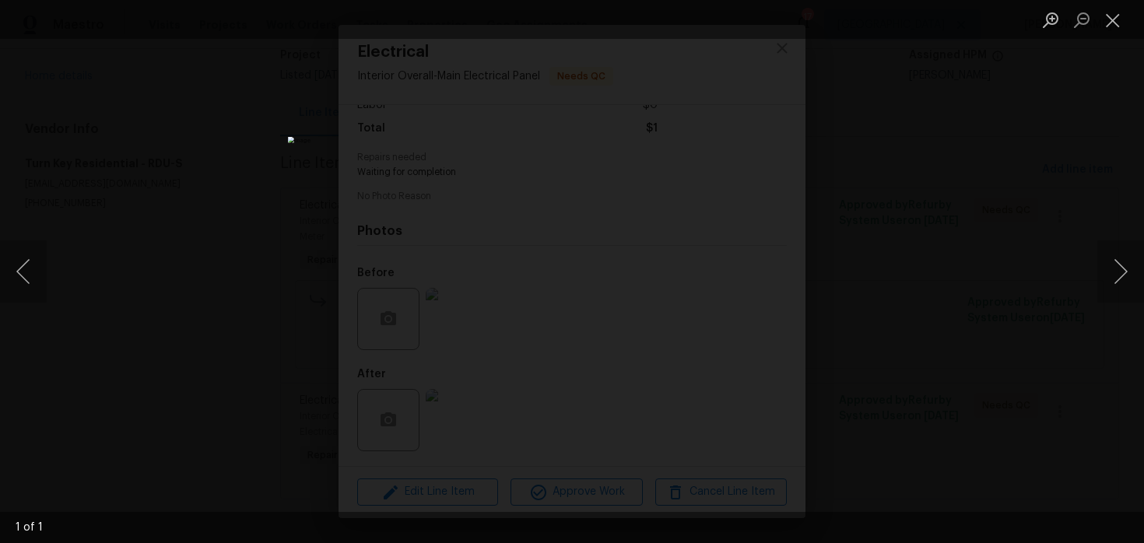
click at [906, 199] on div "Lightbox" at bounding box center [572, 271] width 1144 height 543
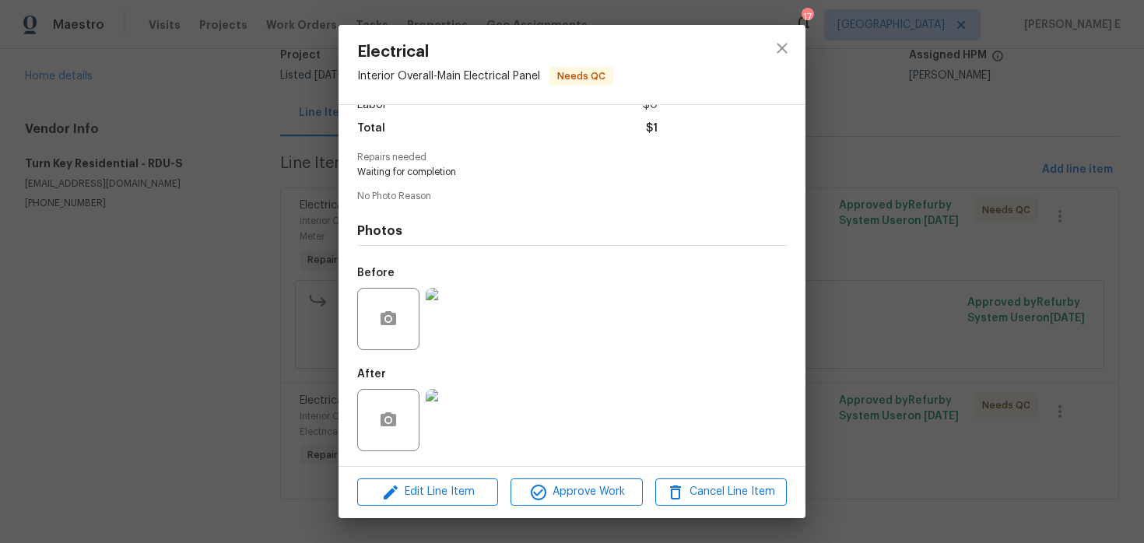
click at [445, 405] on img at bounding box center [457, 420] width 62 height 62
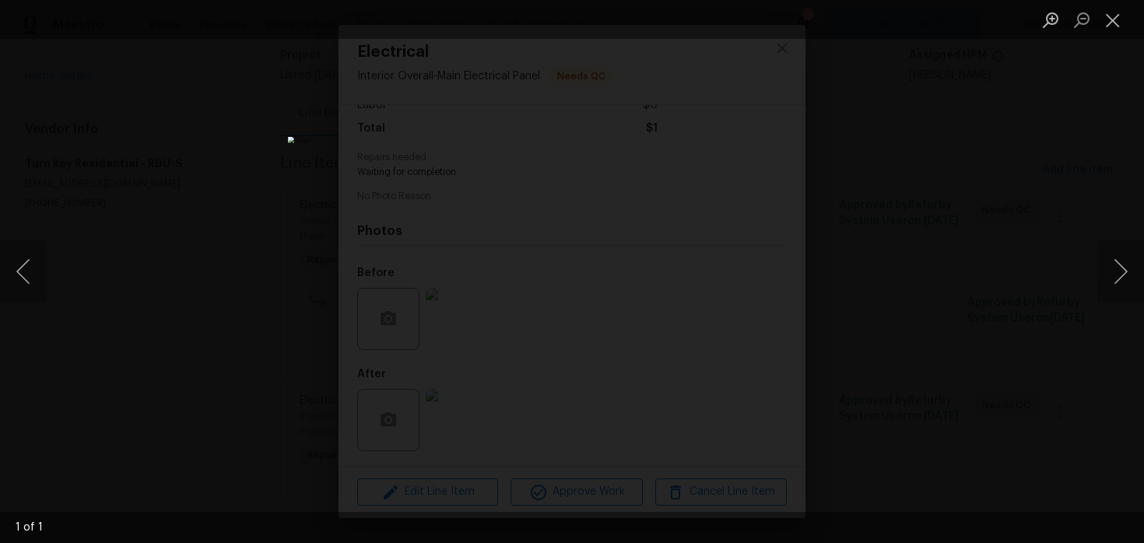
click at [990, 263] on div "Lightbox" at bounding box center [572, 271] width 1144 height 543
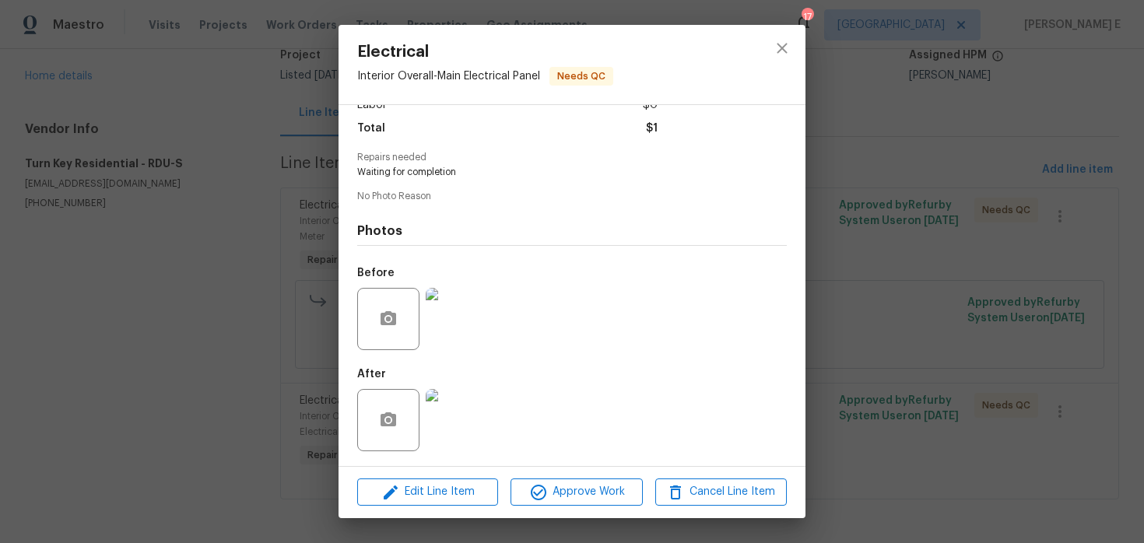
click at [990, 263] on div "Lightbox" at bounding box center [572, 271] width 1144 height 543
click at [990, 263] on div "Electrical Interior Overall - Main Electrical Panel Needs QC Vendor Turn Key Re…" at bounding box center [572, 271] width 1144 height 543
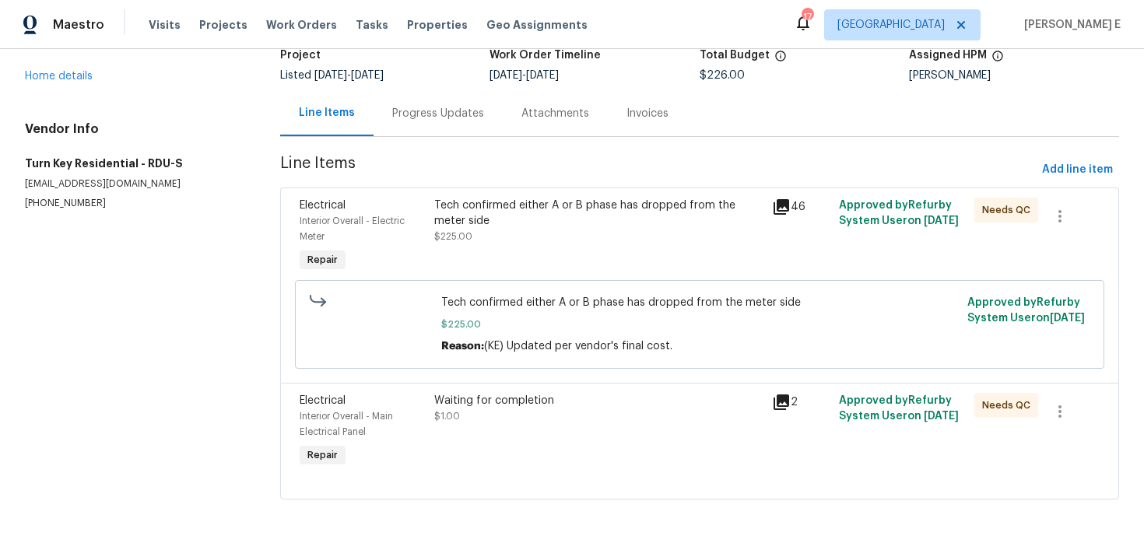
click at [462, 113] on div "Progress Updates" at bounding box center [438, 114] width 92 height 16
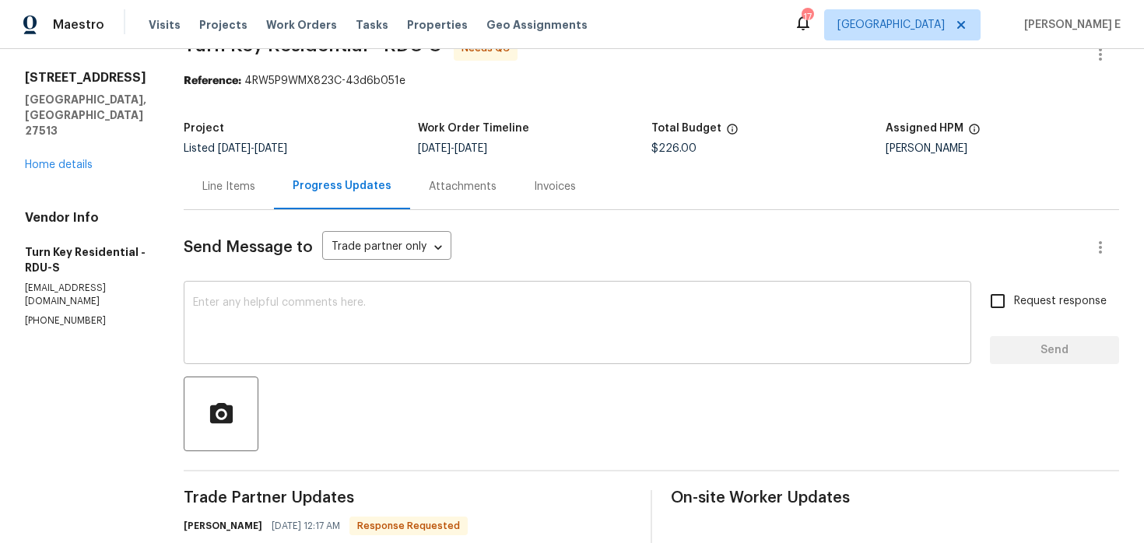
scroll to position [113, 0]
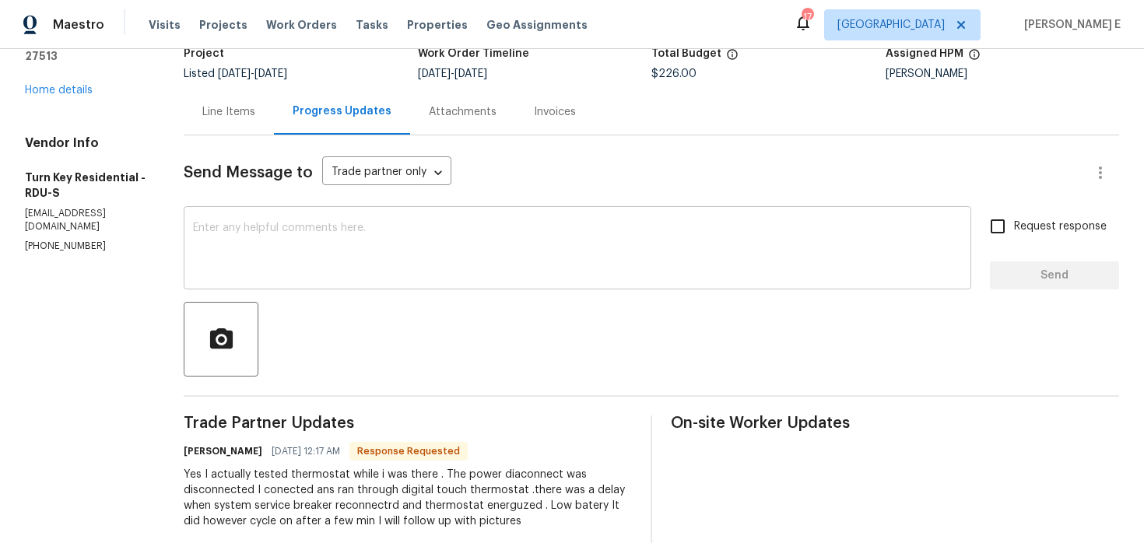
click at [466, 320] on div at bounding box center [651, 339] width 935 height 75
click at [503, 242] on textarea at bounding box center [577, 250] width 769 height 54
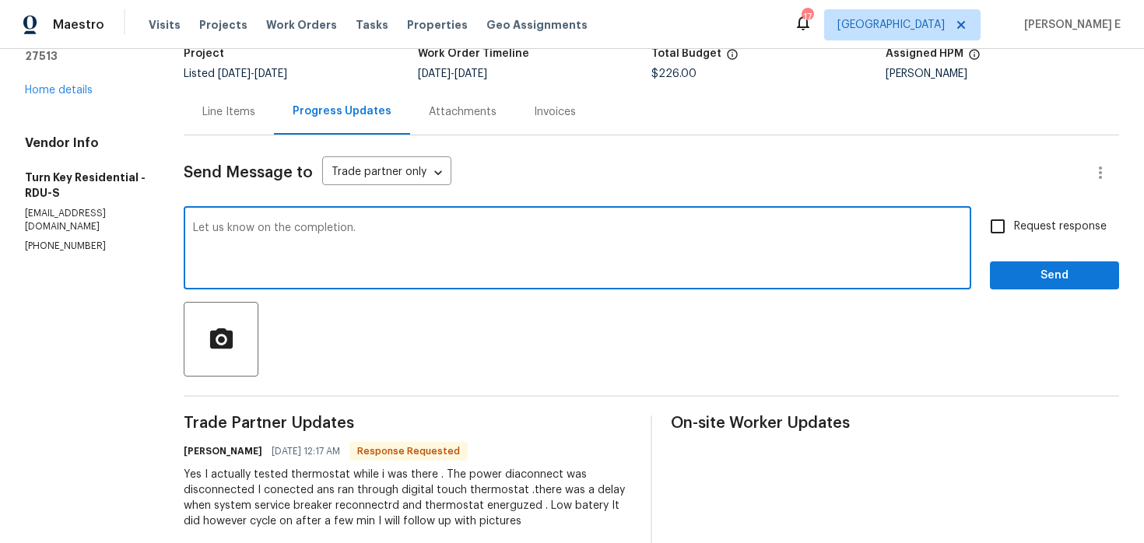
type textarea "Let us know on the completion."
click at [1022, 234] on span "Request response" at bounding box center [1060, 227] width 93 height 16
click at [1014, 234] on input "Request response" at bounding box center [997, 226] width 33 height 33
checkbox input "true"
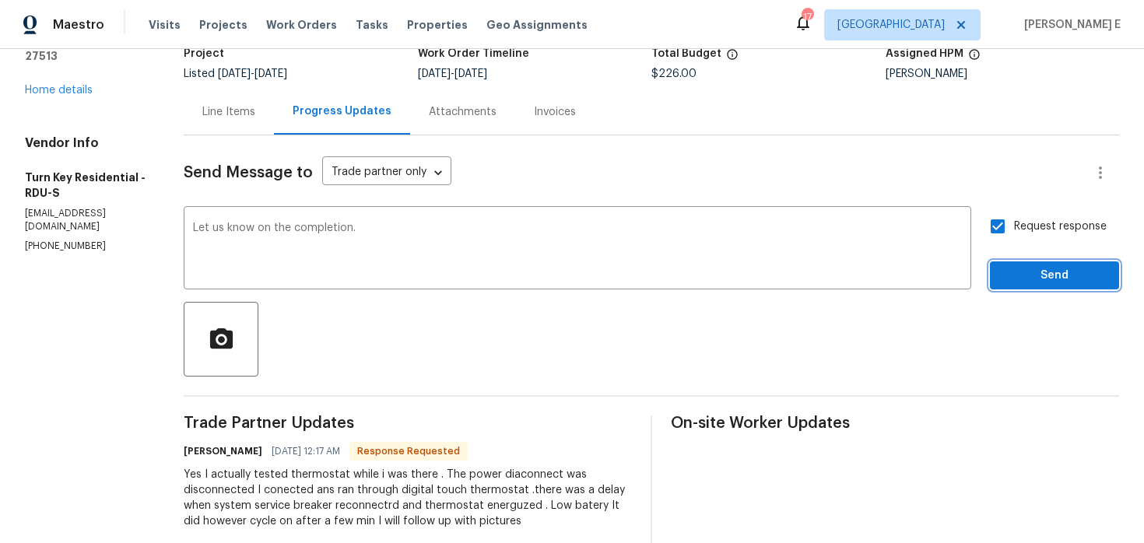
click at [1020, 279] on span "Send" at bounding box center [1054, 275] width 104 height 19
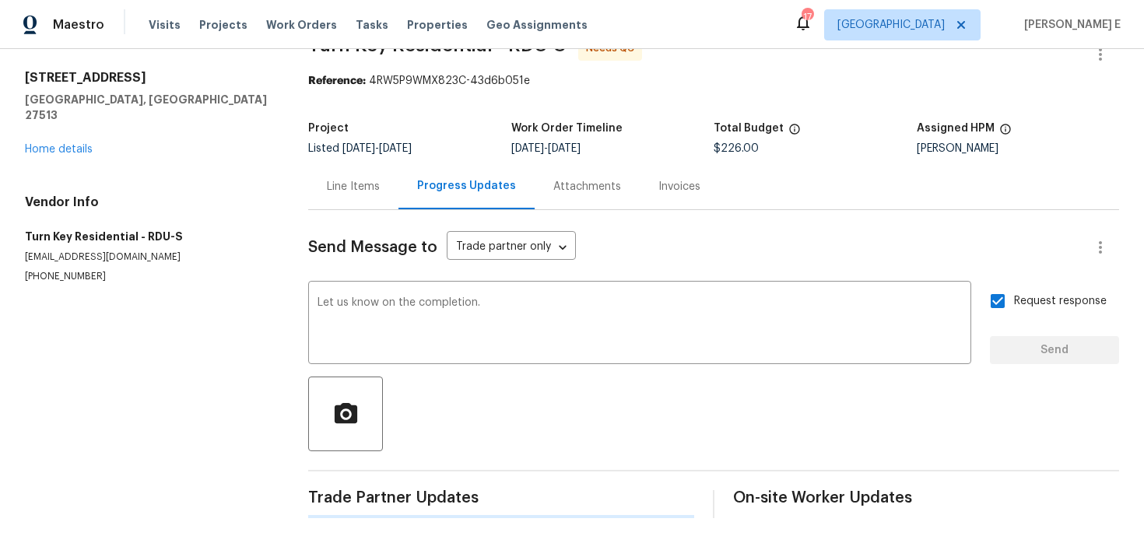
scroll to position [0, 0]
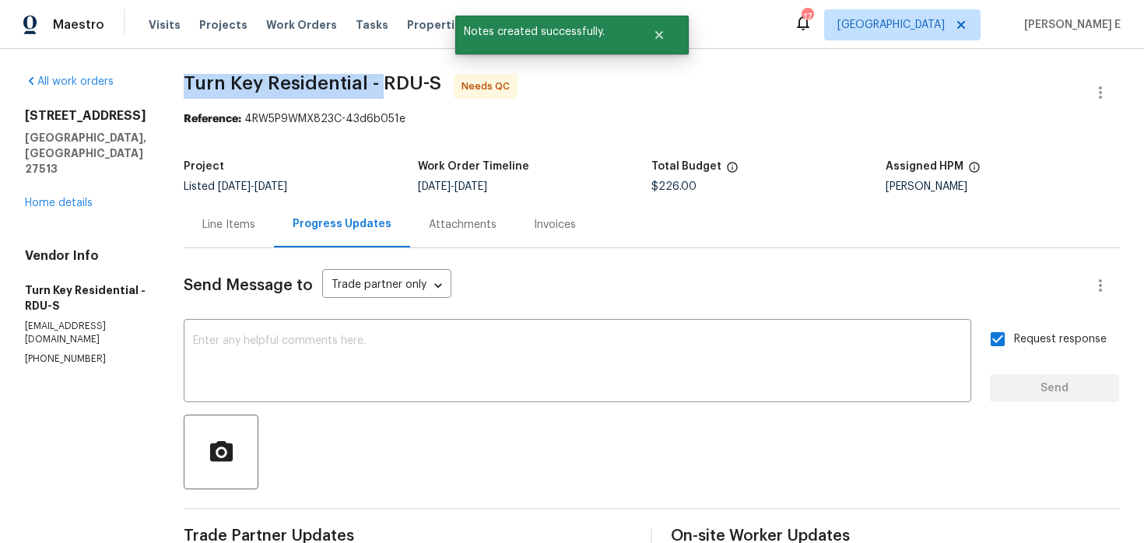
drag, startPoint x: 225, startPoint y: 86, endPoint x: 416, endPoint y: 86, distance: 190.7
click at [416, 86] on span "Turn Key Residential - RDU-S" at bounding box center [313, 83] width 258 height 19
copy span "Turn Key Residential -"
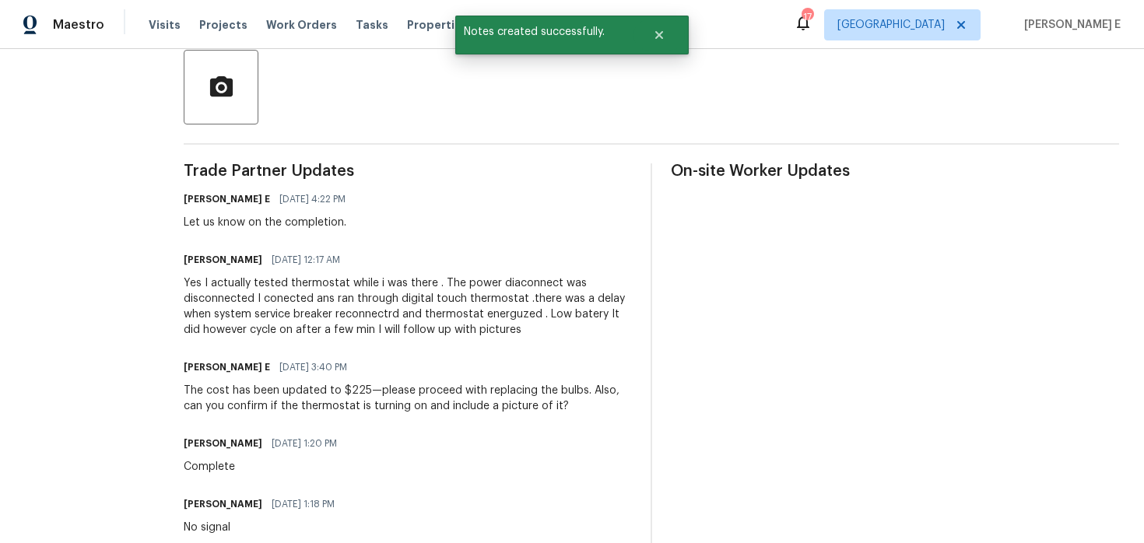
scroll to position [371, 0]
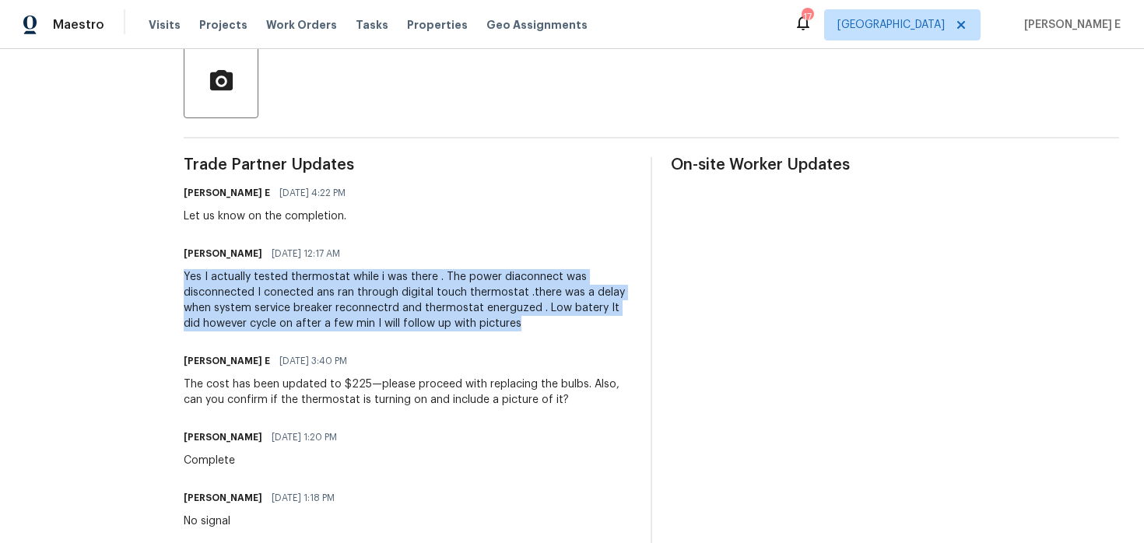
drag, startPoint x: 256, startPoint y: 279, endPoint x: 630, endPoint y: 328, distance: 376.7
copy div "Yes I actually tested thermostat while i was there . The power diaconnect was d…"
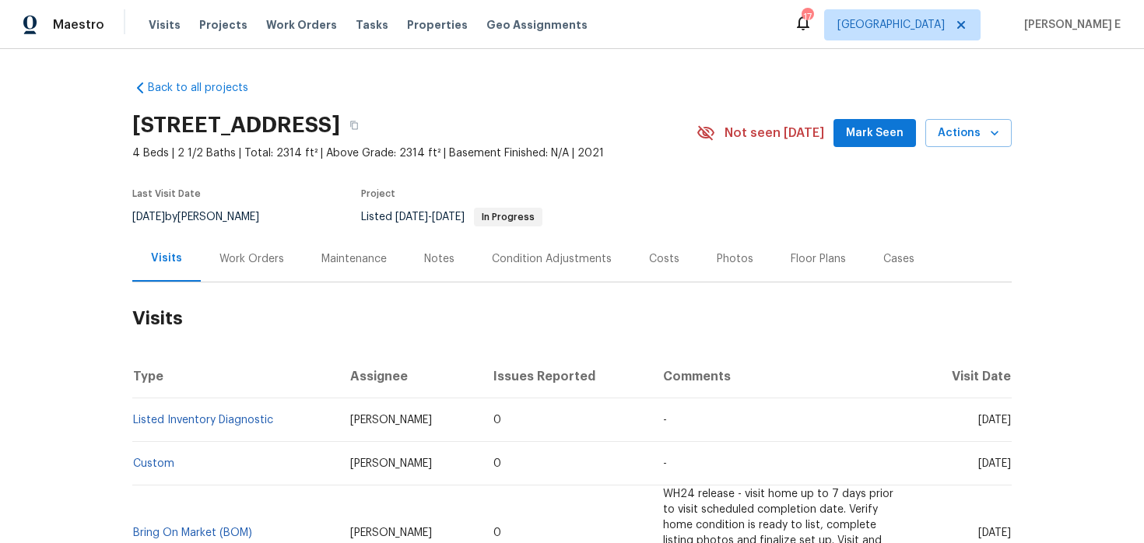
click at [248, 252] on div "Work Orders" at bounding box center [251, 259] width 65 height 16
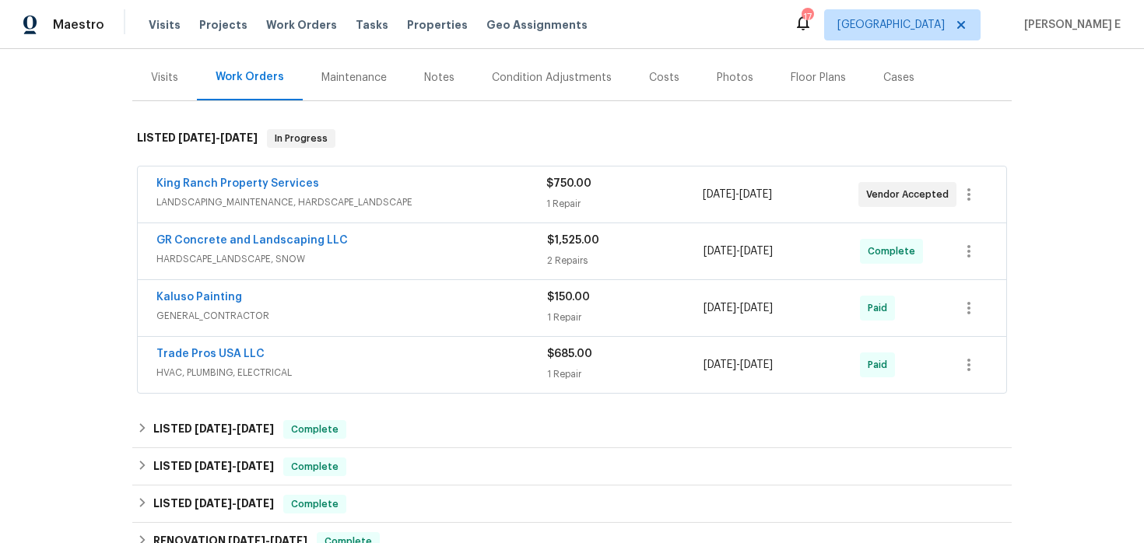
scroll to position [182, 0]
click at [279, 183] on link "King Ranch Property Services" at bounding box center [237, 182] width 163 height 11
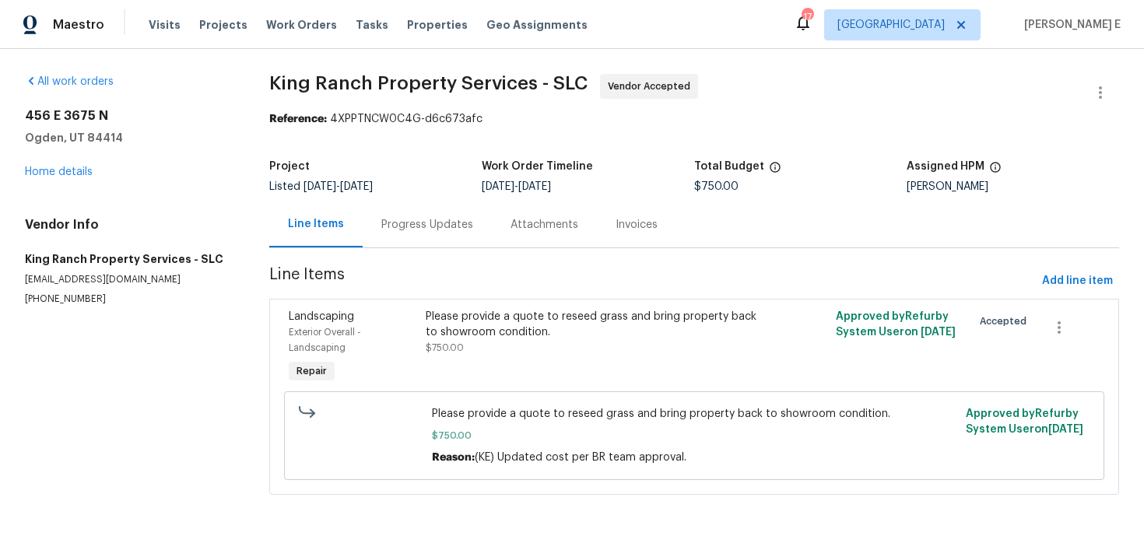
click at [404, 245] on div "Progress Updates" at bounding box center [427, 225] width 129 height 46
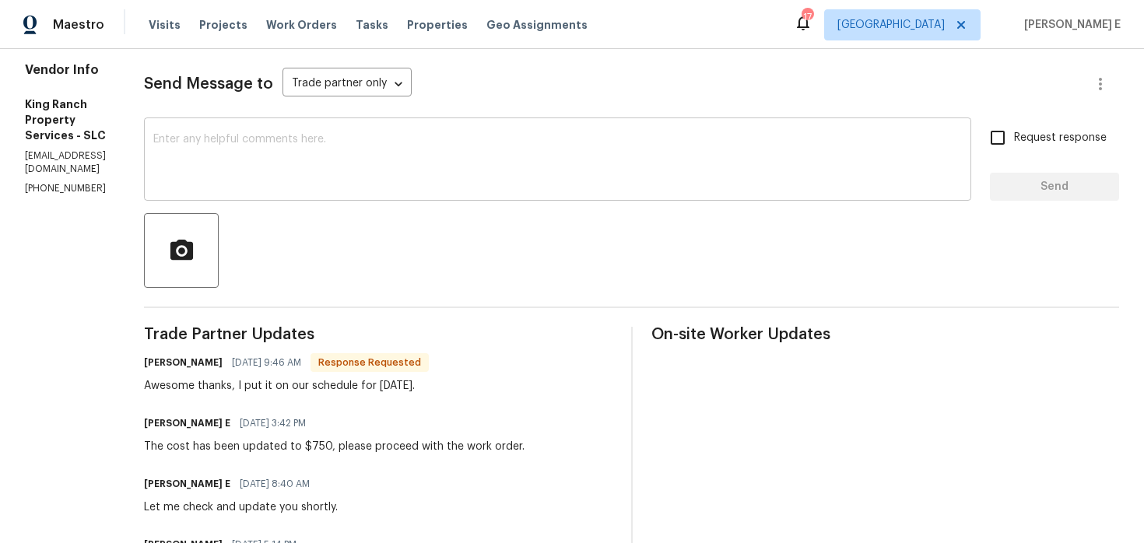
scroll to position [199, 0]
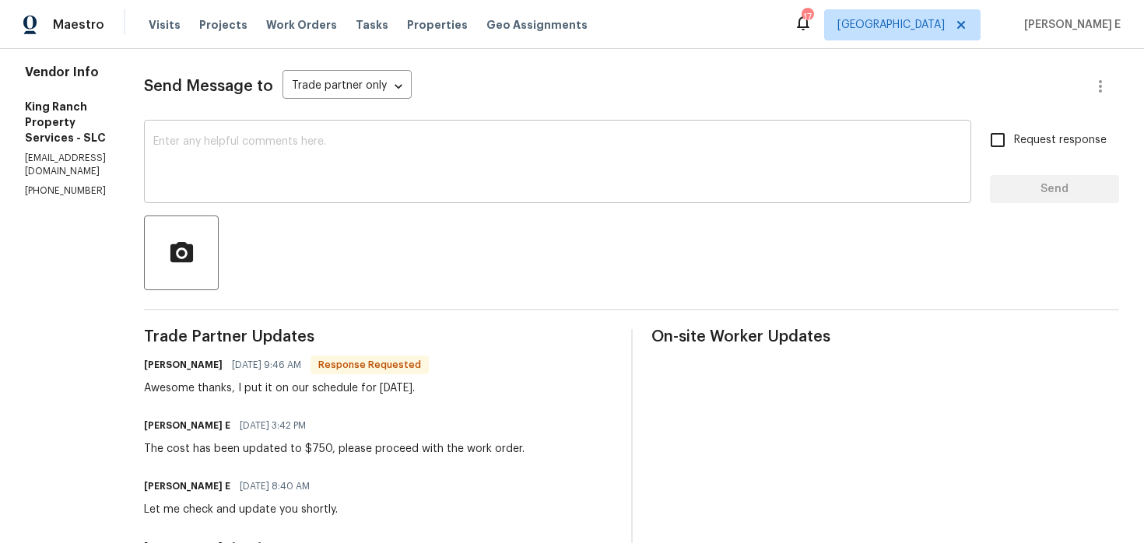
click at [469, 168] on textarea at bounding box center [557, 163] width 809 height 54
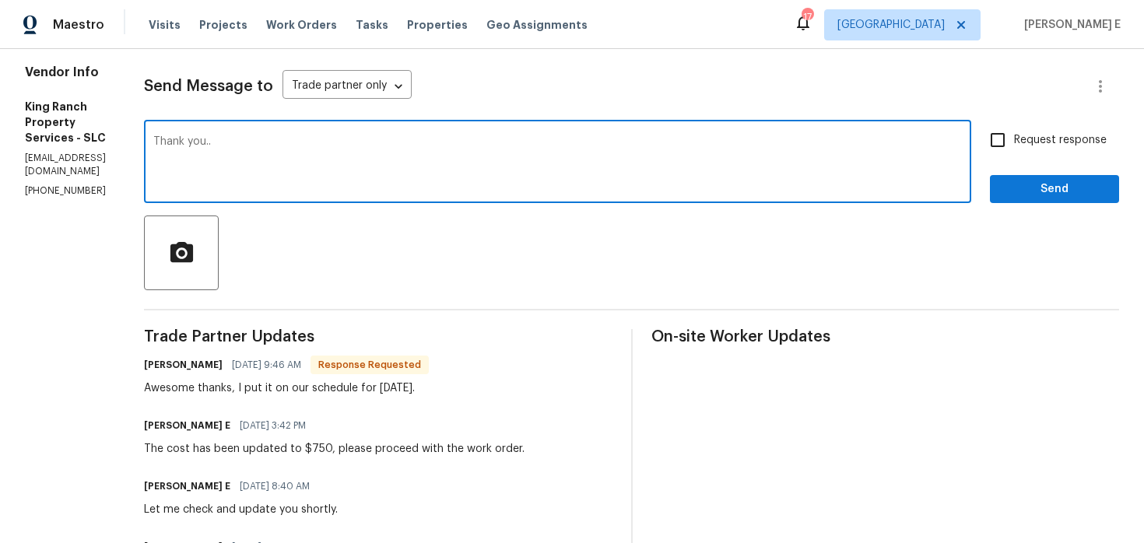
type textarea "Thank you.."
click at [1041, 196] on span "Send" at bounding box center [1054, 189] width 104 height 19
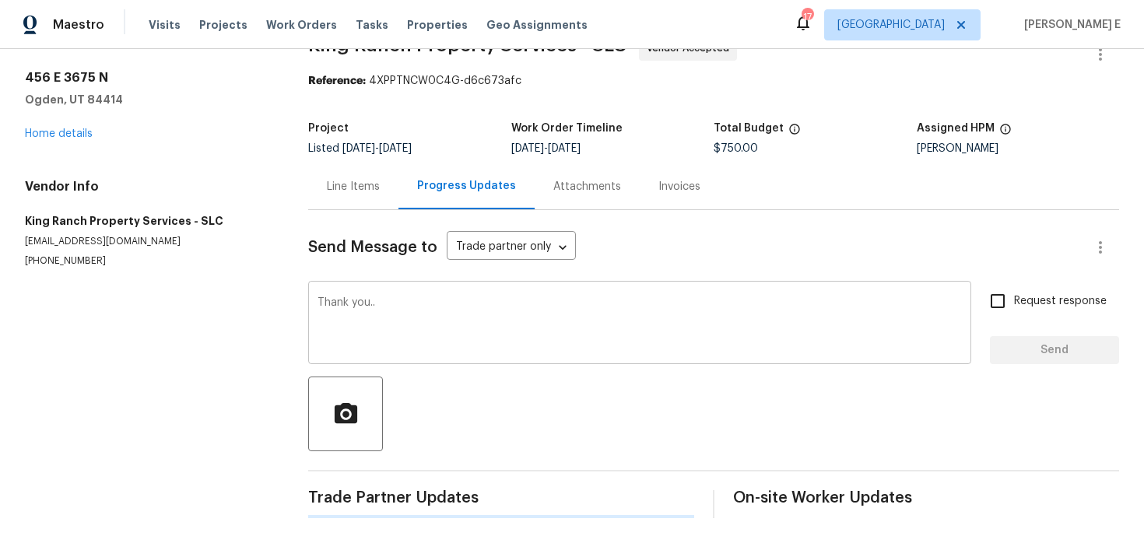
scroll to position [0, 0]
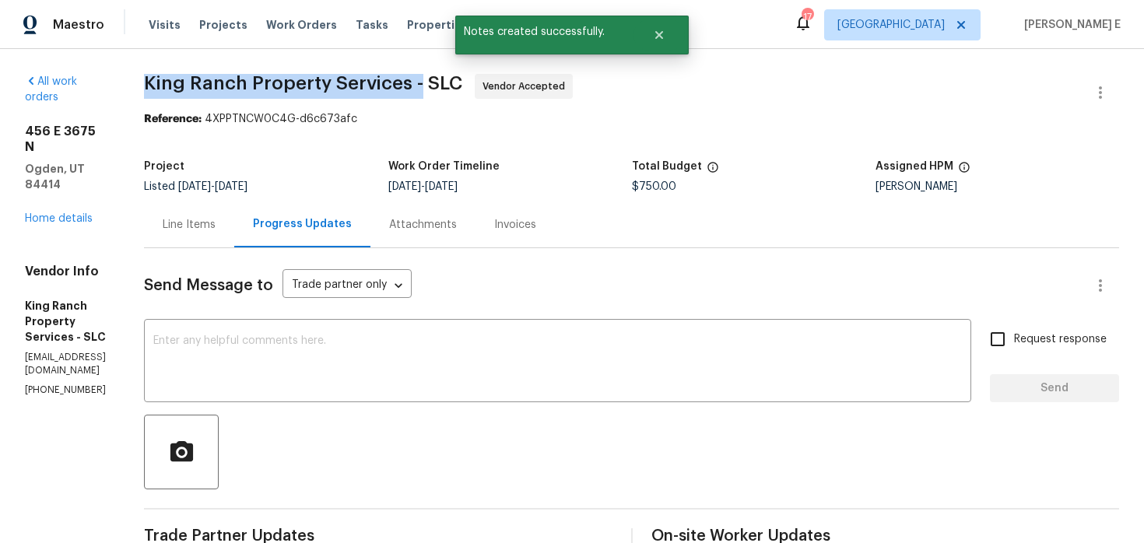
drag, startPoint x: 182, startPoint y: 88, endPoint x: 457, endPoint y: 88, distance: 274.7
click at [457, 88] on span "King Ranch Property Services - SLC" at bounding box center [303, 83] width 318 height 19
copy span "King Ranch Property Services -"
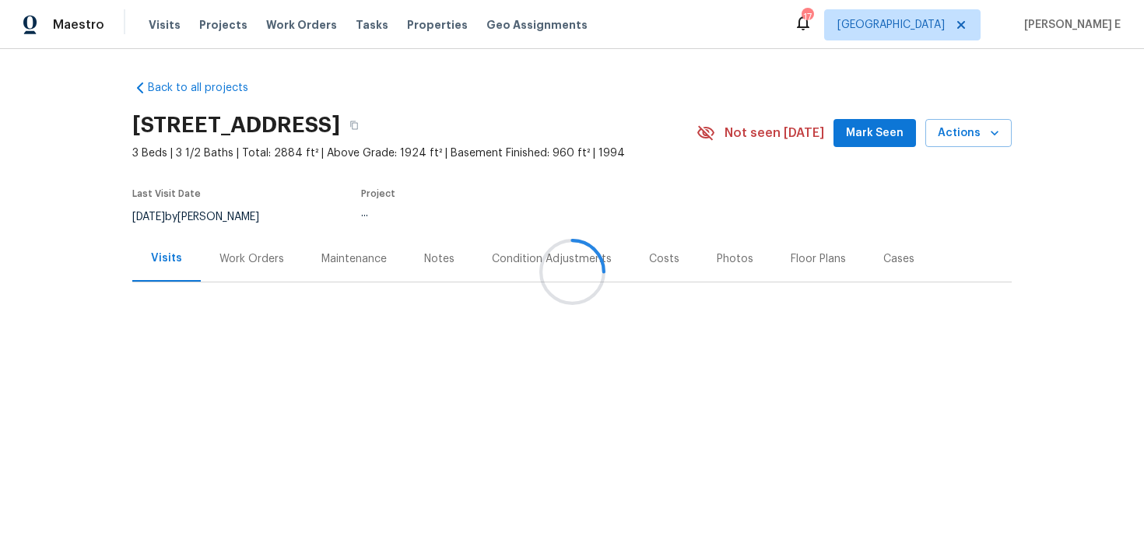
click at [258, 261] on div "Work Orders" at bounding box center [251, 259] width 65 height 16
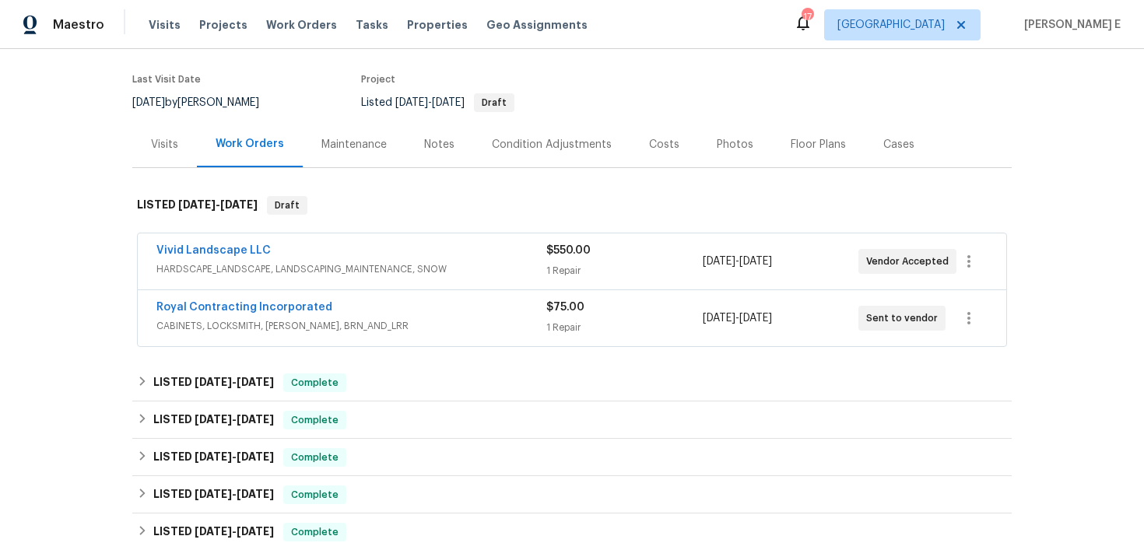
scroll to position [125, 0]
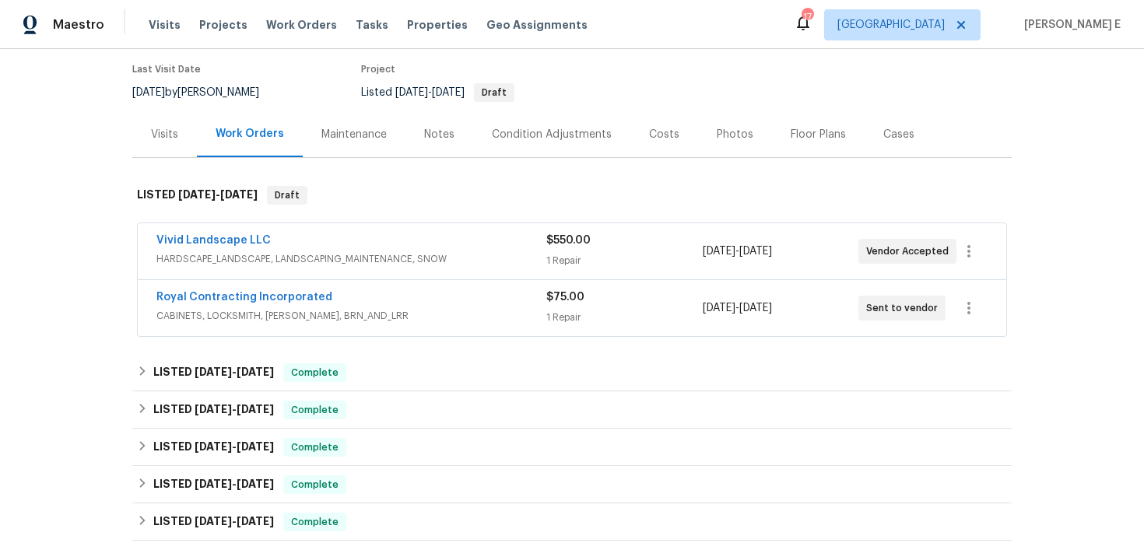
click at [388, 296] on div "Royal Contracting Incorporated" at bounding box center [351, 298] width 390 height 19
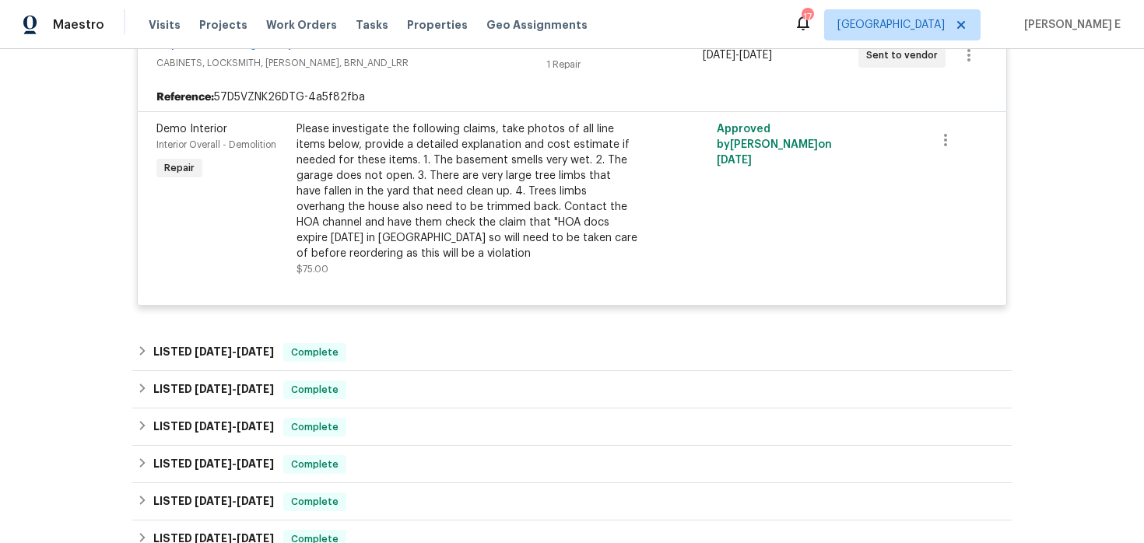
scroll to position [395, 0]
